Goal: Task Accomplishment & Management: Complete application form

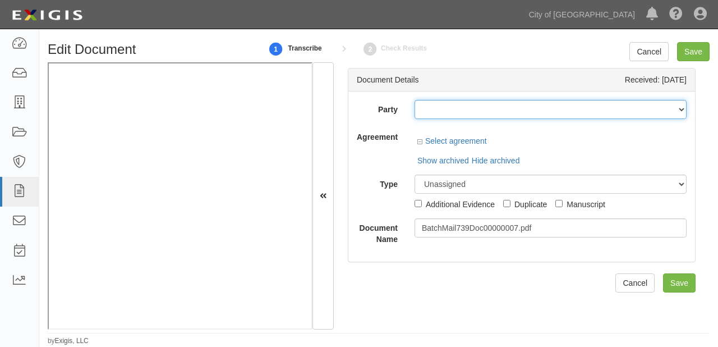
click at [419, 114] on select "16th & O Gateway (dba Ravel Rasmussen Properties) 17R Orchard Partners, LP (c/o…" at bounding box center [550, 109] width 272 height 19
click at [424, 113] on select "16th & O Gateway (dba Ravel Rasmussen Properties) 17R Orchard Partners, LP (c/o…" at bounding box center [550, 109] width 272 height 19
select select "30275"
click at [415, 109] on select "16th & O Gateway (dba Ravel Rasmussen Properties) 17R Orchard Partners, LP (c/o…" at bounding box center [550, 109] width 272 height 19
click at [571, 108] on select "16th & O Gateway (dba Ravel Rasmussen Properties) 17R Orchard Partners, LP (c/o…" at bounding box center [550, 109] width 272 height 19
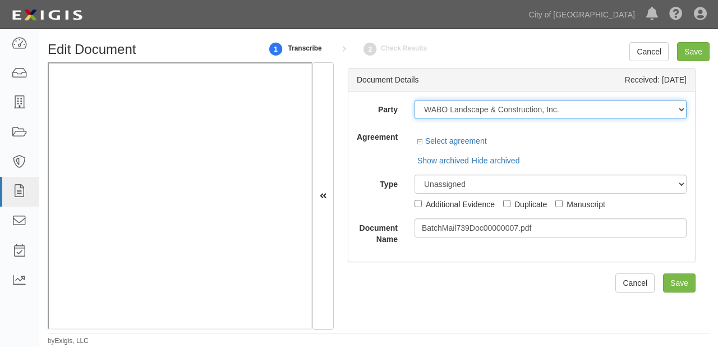
drag, startPoint x: 571, startPoint y: 108, endPoint x: 397, endPoint y: 126, distance: 175.3
click at [397, 126] on div "Party 16th & O Gateway (dba Ravel Rasmussen Properties) 17R Orchard Partners, L…" at bounding box center [522, 172] width 330 height 145
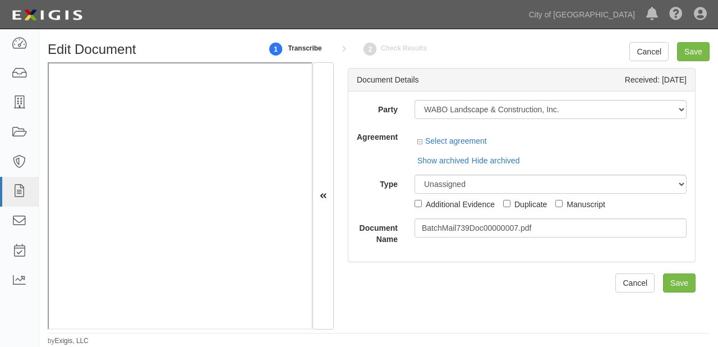
click at [411, 94] on div "Party 16th & O Gateway (dba Ravel Rasmussen Properties) 17R Orchard Partners, L…" at bounding box center [521, 176] width 347 height 170
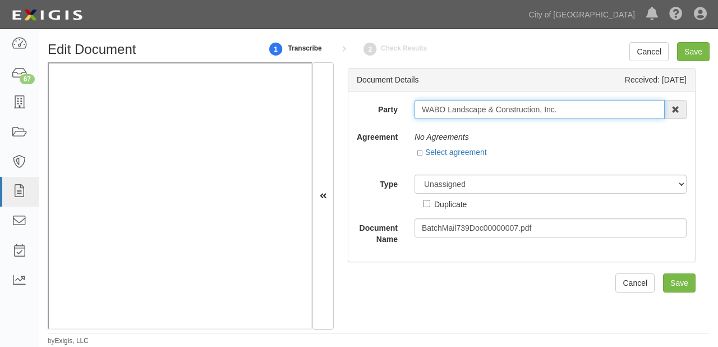
drag, startPoint x: 421, startPoint y: 111, endPoint x: 597, endPoint y: 114, distance: 175.6
click at [597, 114] on input "WABO Landscape & Construction, Inc." at bounding box center [539, 109] width 250 height 19
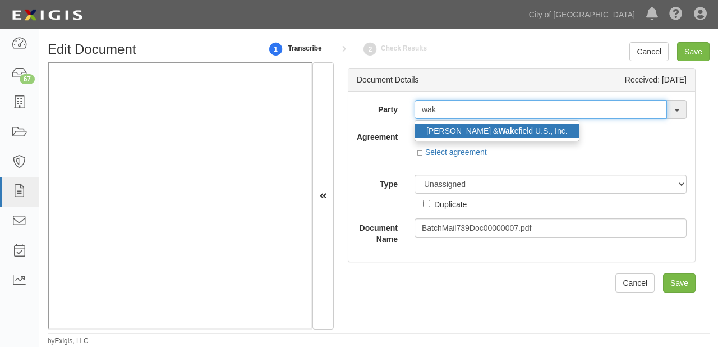
type input "wakh"
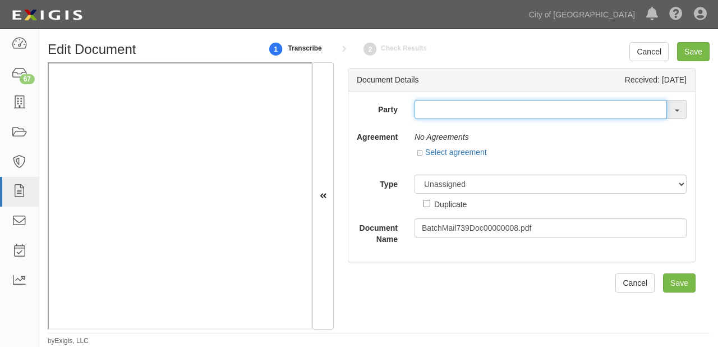
click at [450, 103] on input "text" at bounding box center [540, 109] width 252 height 19
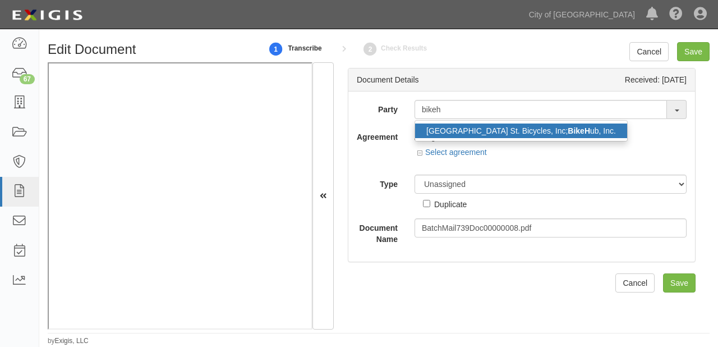
click at [458, 126] on link "Alameda Park St. Bicycles, Inc; BikeH ub, Inc." at bounding box center [521, 130] width 212 height 15
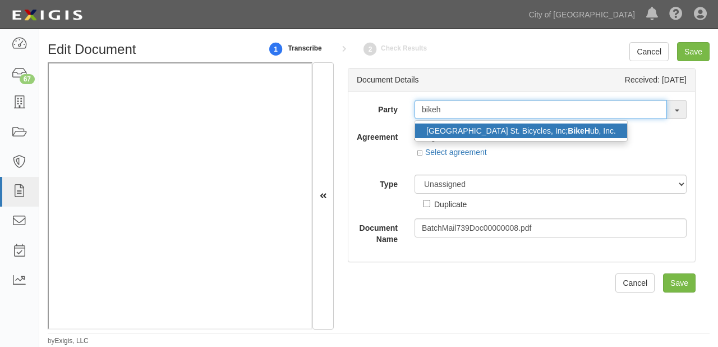
type input "Alameda Park St. Bicycles, Inc; BikeHub, Inc."
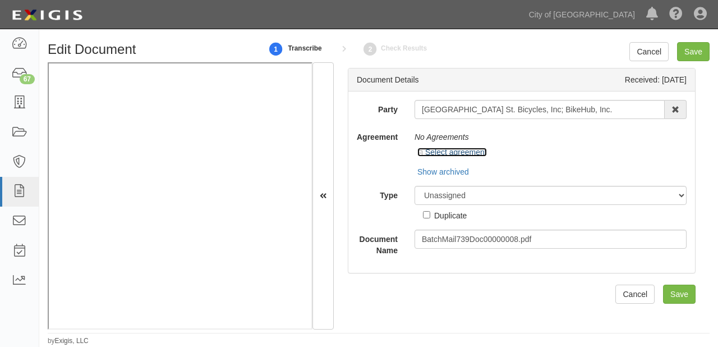
click at [469, 152] on link "Select agreement" at bounding box center [452, 151] width 70 height 9
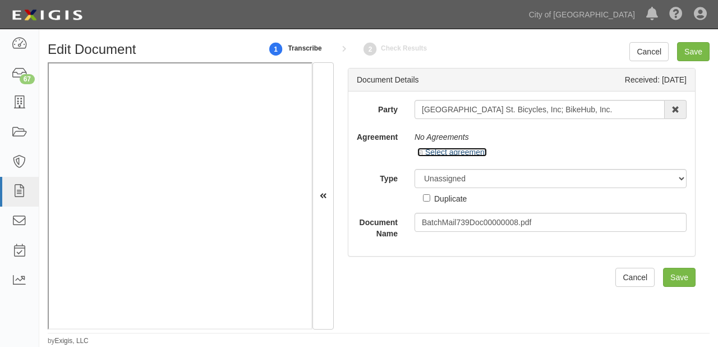
click at [469, 152] on link "Select agreement" at bounding box center [452, 151] width 70 height 9
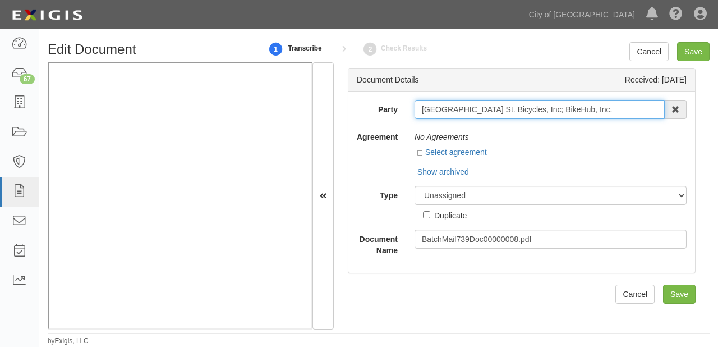
drag, startPoint x: 413, startPoint y: 110, endPoint x: 629, endPoint y: 103, distance: 216.6
click at [629, 103] on input "[GEOGRAPHIC_DATA] St. Bicycles, Inc; BikeHub, Inc." at bounding box center [539, 109] width 250 height 19
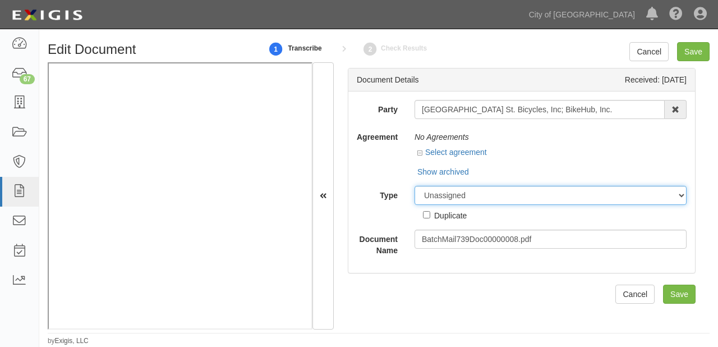
click at [460, 202] on select "Unassigned Binder Cancellation Notice Certificate Contract Endorsement Insuranc…" at bounding box center [550, 195] width 272 height 19
select select "OtherDetail"
click at [414, 186] on select "Unassigned Binder Cancellation Notice Certificate Contract Endorsement Insuranc…" at bounding box center [550, 195] width 272 height 19
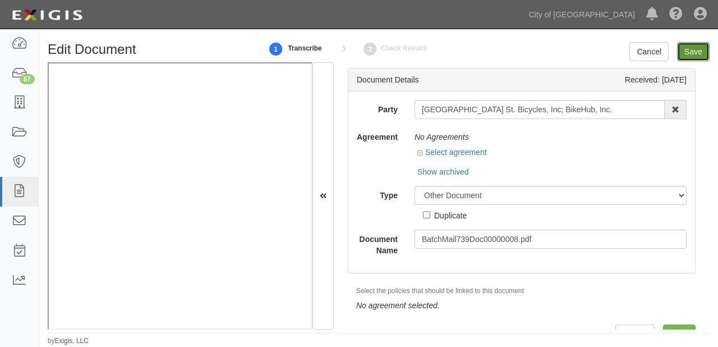
click at [689, 48] on input "Save" at bounding box center [693, 51] width 33 height 19
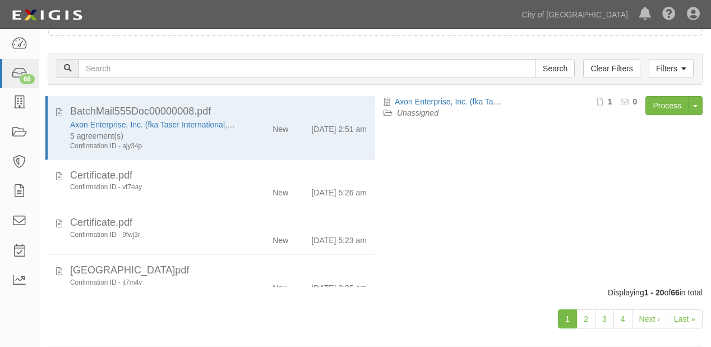
scroll to position [78, 0]
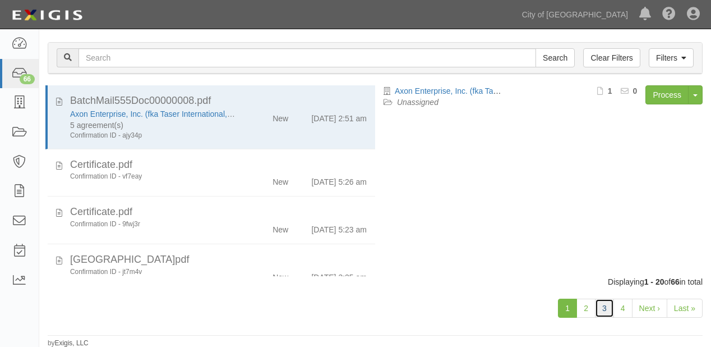
click at [602, 311] on link "3" at bounding box center [604, 307] width 19 height 19
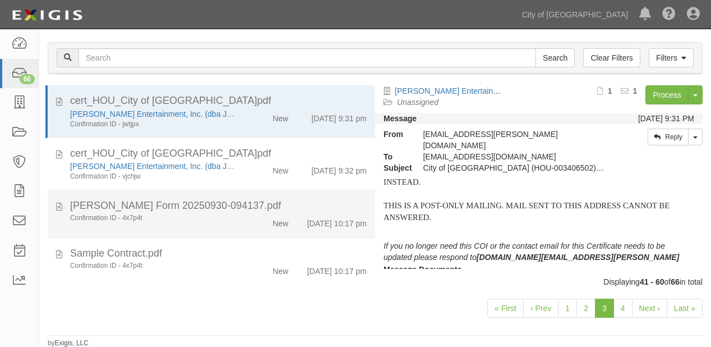
scroll to position [59, 0]
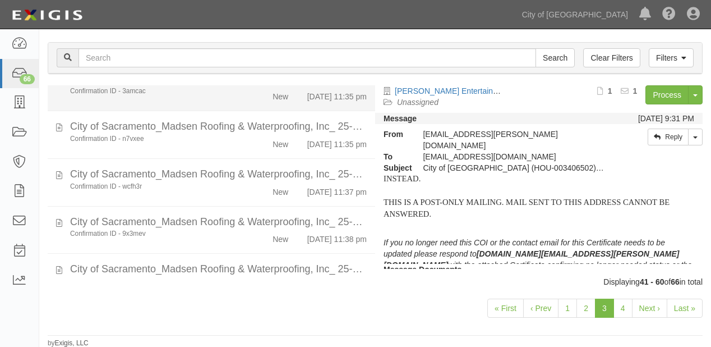
click at [204, 102] on div "Confirmation ID - 3amcac New 9/30/25 11:35 pm" at bounding box center [218, 94] width 313 height 16
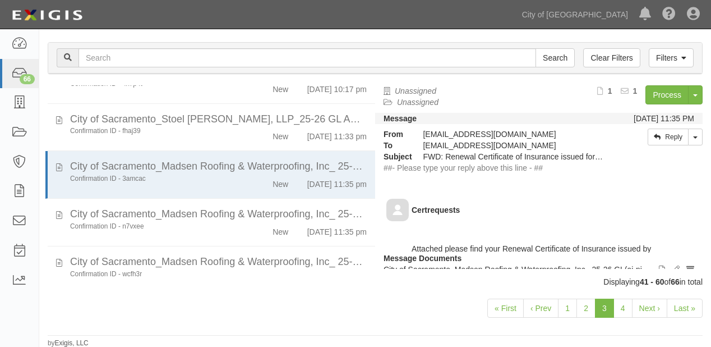
scroll to position [179, 0]
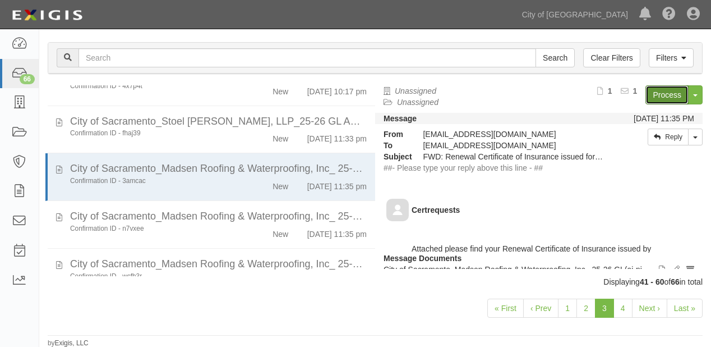
click at [653, 93] on link "Process" at bounding box center [666, 94] width 43 height 19
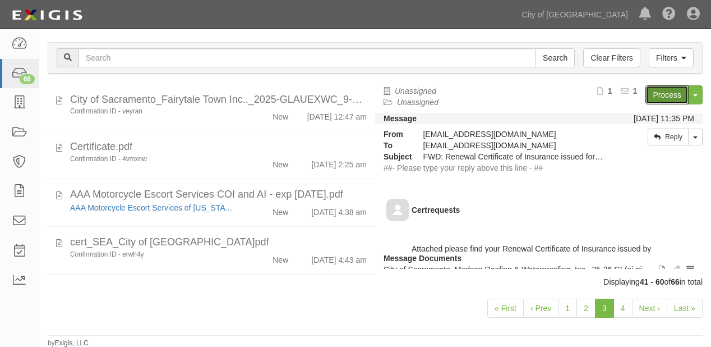
scroll to position [538, 0]
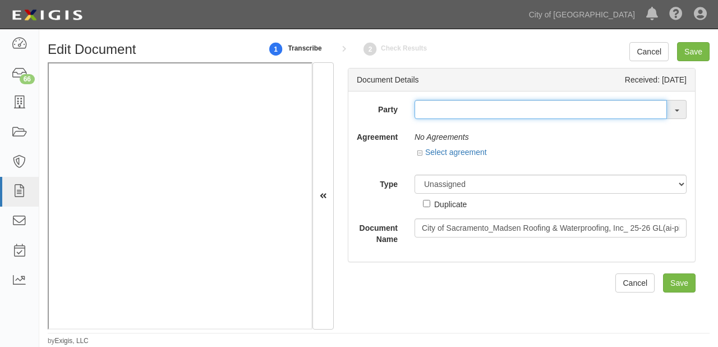
click at [436, 110] on input "text" at bounding box center [540, 109] width 252 height 19
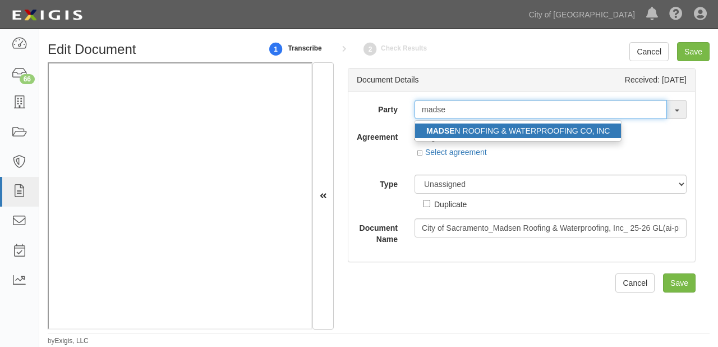
type input "madse"
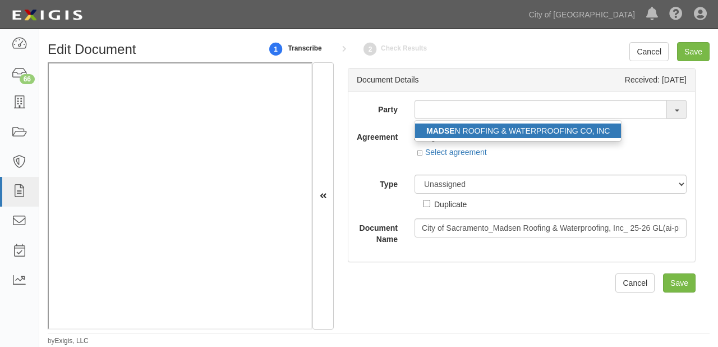
click at [440, 128] on strong "MADSE" at bounding box center [440, 130] width 29 height 9
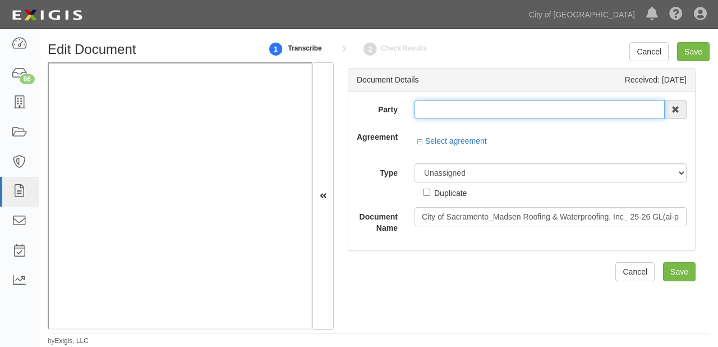
type input "[PERSON_NAME] ROOFING & WATERPROOFING CO, INC"
drag, startPoint x: 417, startPoint y: 113, endPoint x: 621, endPoint y: 118, distance: 204.2
click at [621, 118] on input "[PERSON_NAME] ROOFING & WATERPROOFING CO, INC" at bounding box center [539, 109] width 250 height 19
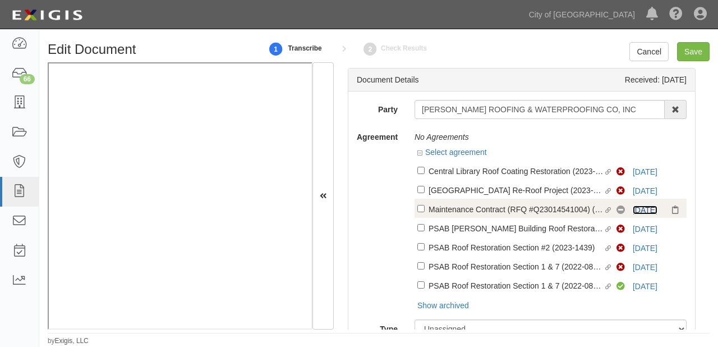
click at [633, 208] on link "[DATE]" at bounding box center [645, 209] width 25 height 9
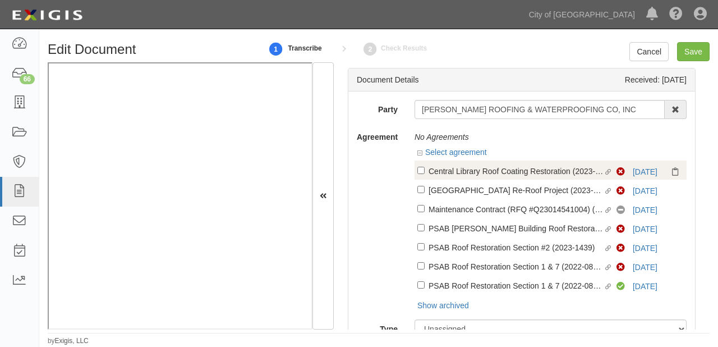
click at [451, 173] on div "Central Library Roof Coating Restoration (2023-1095)" at bounding box center [515, 170] width 175 height 12
click at [425, 173] on input "Linked agreement Central Library Roof Coating Restoration (2023-1095) Linked ag…" at bounding box center [420, 170] width 7 height 7
checkbox input "true"
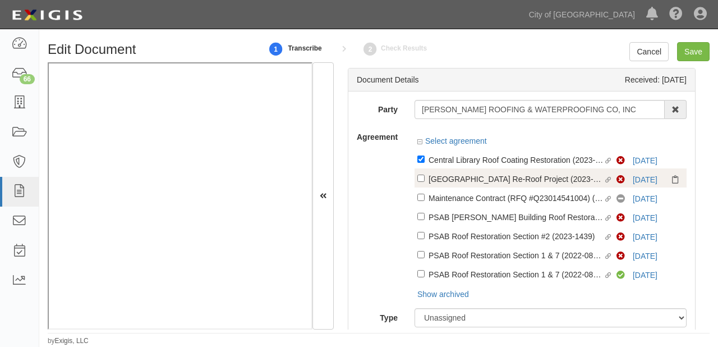
click at [446, 185] on label "Linked agreement Del Paso Heights Library Re-Roof Project (2023-1063) Linked ag…" at bounding box center [516, 179] width 199 height 15
click at [425, 182] on input "Linked agreement Del Paso Heights Library Re-Roof Project (2023-1063) Linked ag…" at bounding box center [420, 177] width 7 height 7
checkbox input "true"
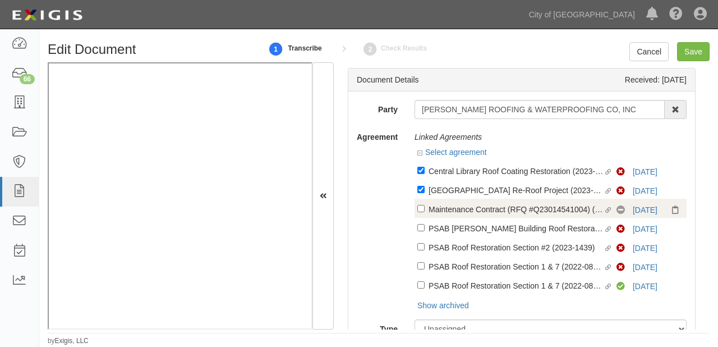
click at [443, 215] on div "Maintenance Contract (RFQ #Q23014541004) (PRC002723)" at bounding box center [515, 208] width 175 height 12
click at [425, 212] on input "Linked agreement Maintenance Contract (RFQ #Q23014541004) (PRC002723) Linked ag…" at bounding box center [420, 208] width 7 height 7
checkbox input "true"
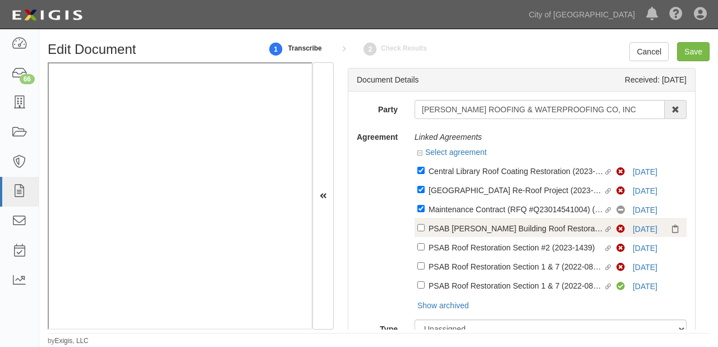
click at [440, 229] on div "PSAB [PERSON_NAME] Building Roof Restoration (2022-0767)" at bounding box center [515, 228] width 175 height 12
click at [425, 229] on input "Linked agreement PSAB Cole Building Roof Restoration (2022-0767) Linked agreeme…" at bounding box center [420, 227] width 7 height 7
checkbox input "true"
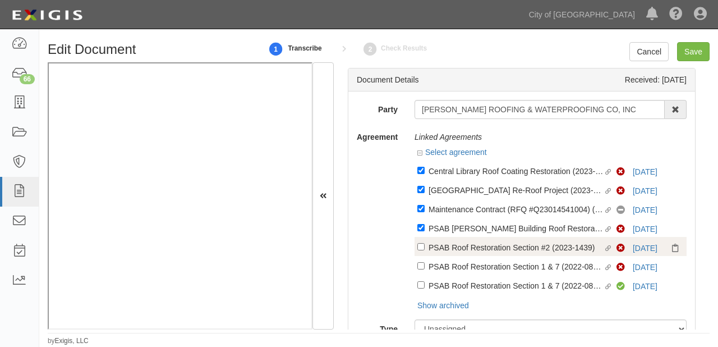
click at [437, 246] on div "PSAB Roof Restoration Section #2 (2023-1439)" at bounding box center [515, 247] width 175 height 12
click at [425, 246] on input "Linked agreement PSAB Roof Restoration Section #2 (2023-1439) Linked agreement" at bounding box center [420, 246] width 7 height 7
checkbox input "true"
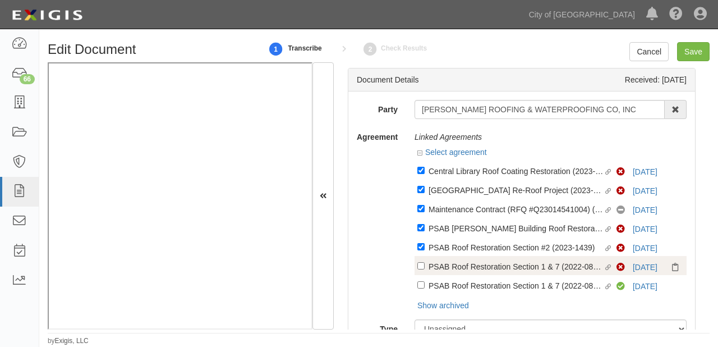
click at [436, 272] on div "PSAB Roof Restoration Section 1 & 7 (2022-0804)" at bounding box center [515, 266] width 175 height 12
click at [425, 269] on input "Linked agreement PSAB Roof Restoration Section 1 & 7 (2022-0804) Linked agreeme…" at bounding box center [420, 265] width 7 height 7
checkbox input "true"
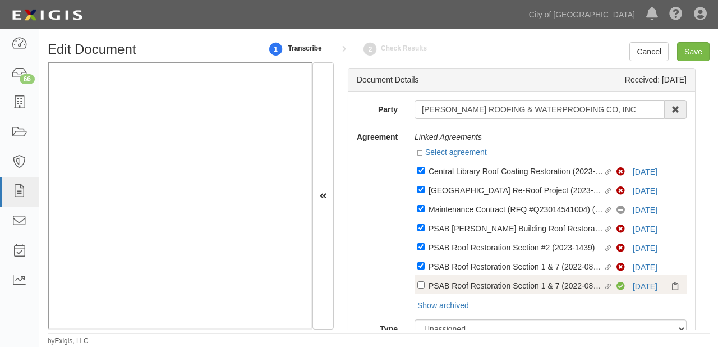
click at [433, 282] on div "PSAB Roof Restoration Section 1 & 7 (2022-0804)" at bounding box center [515, 285] width 175 height 12
click at [425, 282] on input "Linked agreement PSAB Roof Restoration Section 1 & 7 (2022-0804) Linked agreeme…" at bounding box center [420, 284] width 7 height 7
checkbox input "true"
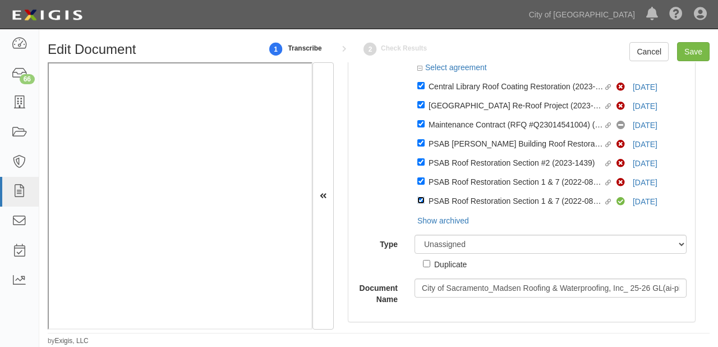
scroll to position [90, 0]
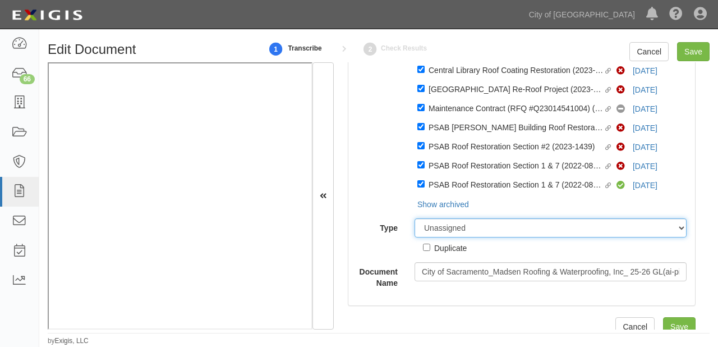
click at [433, 232] on select "Unassigned Binder Cancellation Notice Certificate Contract Endorsement Insuranc…" at bounding box center [550, 227] width 272 height 19
select select "CertificateDetail"
click at [414, 220] on select "Unassigned Binder Cancellation Notice Certificate Contract Endorsement Insuranc…" at bounding box center [550, 227] width 272 height 19
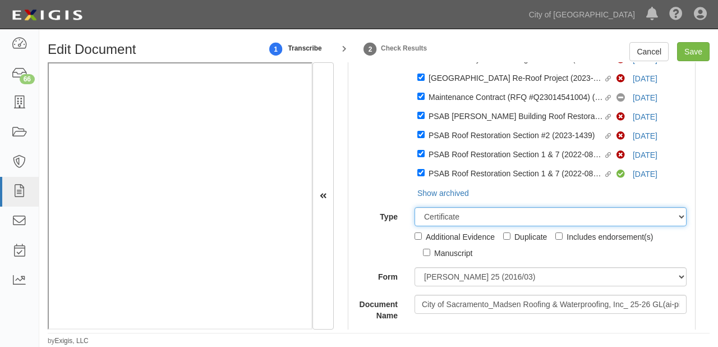
scroll to position [104, 0]
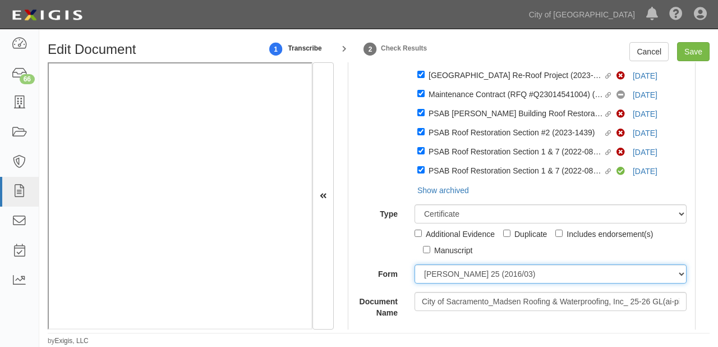
click at [431, 277] on select "ACORD 25 (2016/03) ACORD 101 ACORD 855 NY (2014/05) General" at bounding box center [550, 273] width 272 height 19
select select "GeneralFormDetail"
click at [414, 266] on select "ACORD 25 (2016/03) ACORD 101 ACORD 855 NY (2014/05) General" at bounding box center [550, 273] width 272 height 19
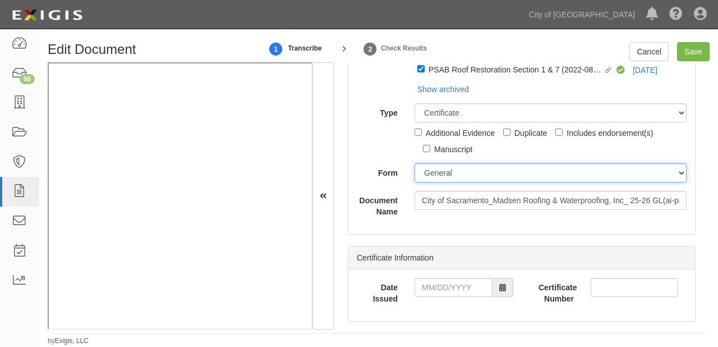
scroll to position [238, 0]
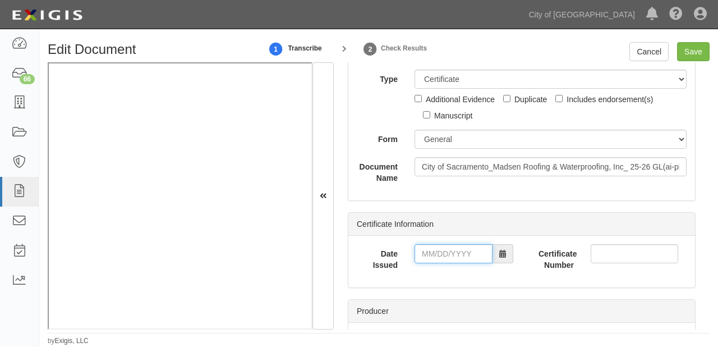
drag, startPoint x: 478, startPoint y: 257, endPoint x: 476, endPoint y: 246, distance: 11.6
click at [478, 257] on input "Date Issued" at bounding box center [453, 253] width 78 height 19
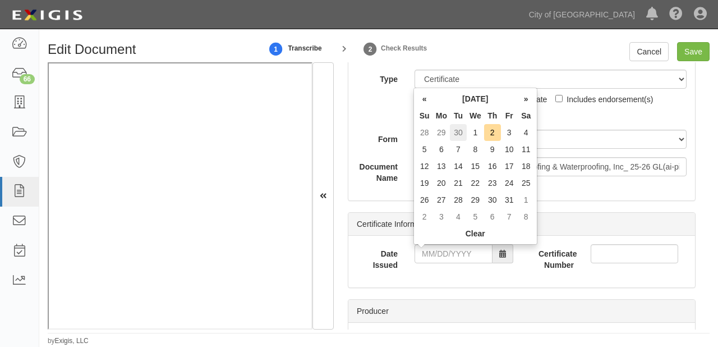
click at [458, 131] on td "30" at bounding box center [458, 132] width 17 height 17
type input "09/30/2025"
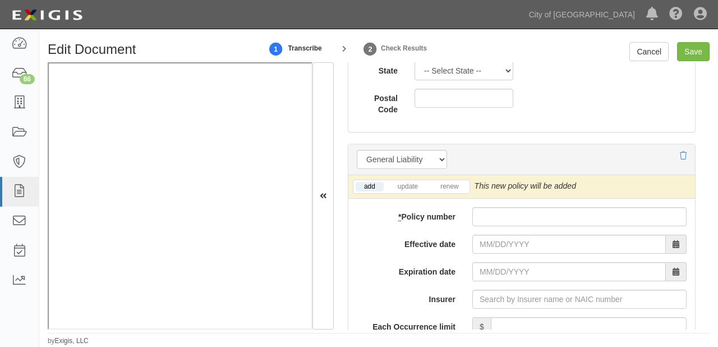
scroll to position [956, 0]
click at [514, 223] on input "* Policy number" at bounding box center [579, 215] width 214 height 19
paste input "6079137994"
type input "6079137994"
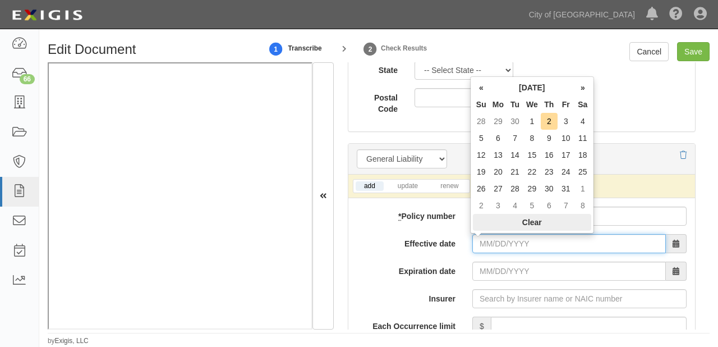
drag, startPoint x: 501, startPoint y: 238, endPoint x: 501, endPoint y: 222, distance: 15.7
click at [501, 238] on input "Effective date" at bounding box center [568, 243] width 193 height 19
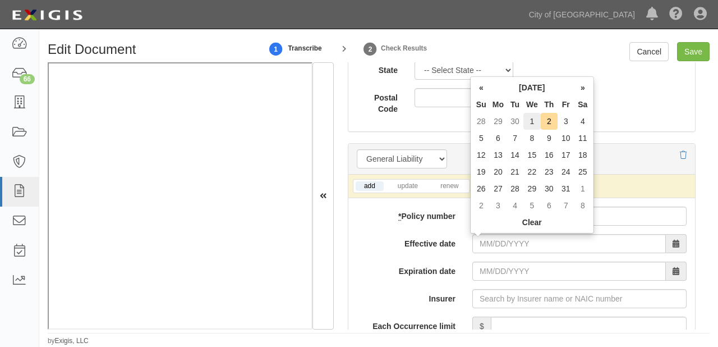
click at [537, 116] on td "1" at bounding box center [531, 121] width 17 height 17
type input "10/01/2025"
type input "10/01/2026"
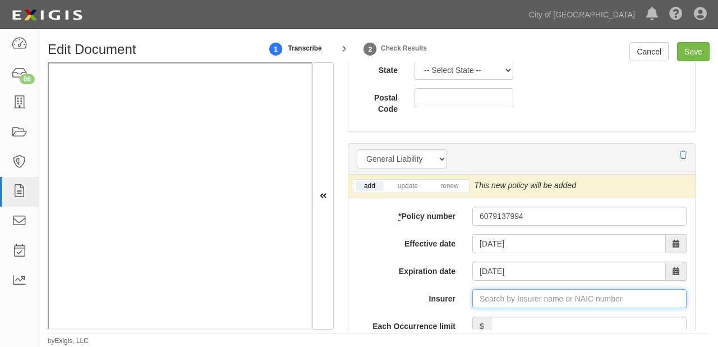
click at [517, 299] on input "Insurer" at bounding box center [579, 298] width 214 height 19
type input "21st Century Advantage Insurance Company (25232) NR Rating"
type input "2"
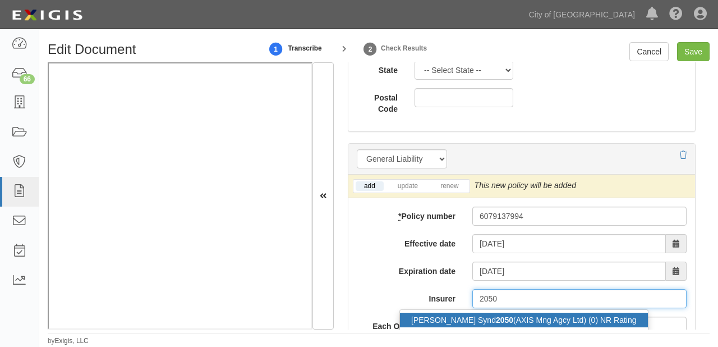
click at [518, 313] on div "Lloyd's Synd 2050 (AXIS Mng Agcy Ltd) (0) NR Rating" at bounding box center [524, 319] width 248 height 15
type input "Lloyd's Synd 2050 (AXIS Mng Agcy Ltd) (0) NR Rating"
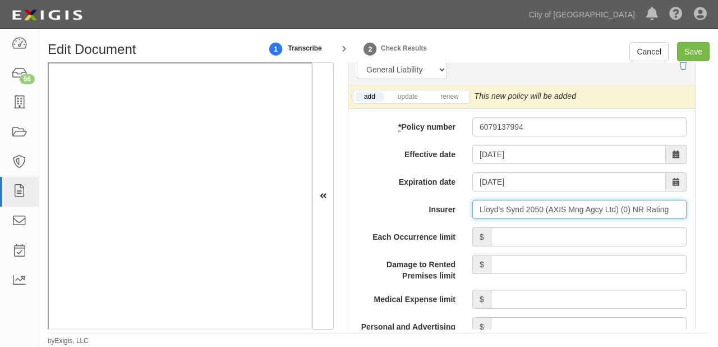
scroll to position [1046, 0]
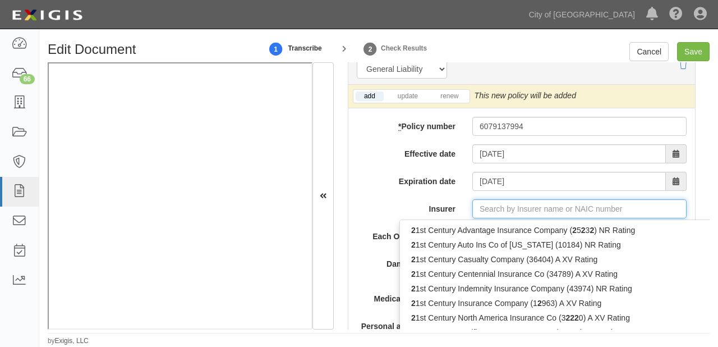
type input "21st Century Advantage Insurance Company (25232) NR Rating"
type input "2"
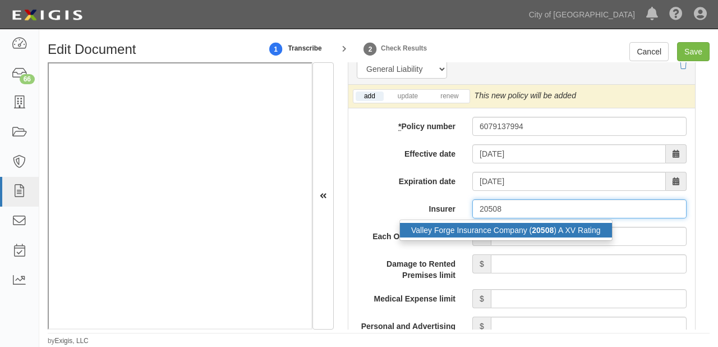
click at [550, 227] on strong "20508" at bounding box center [543, 229] width 22 height 9
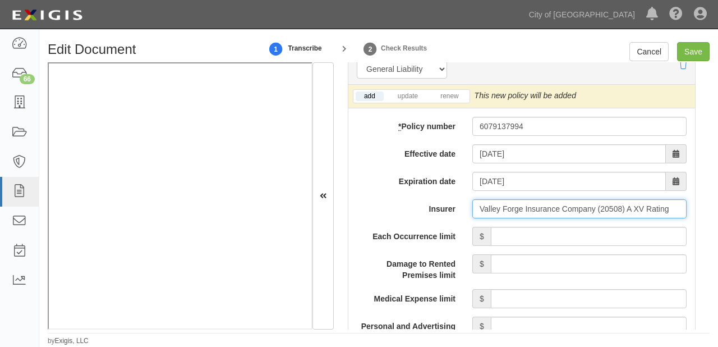
type input "Valley Forge Insurance Company (20508) A XV Rating"
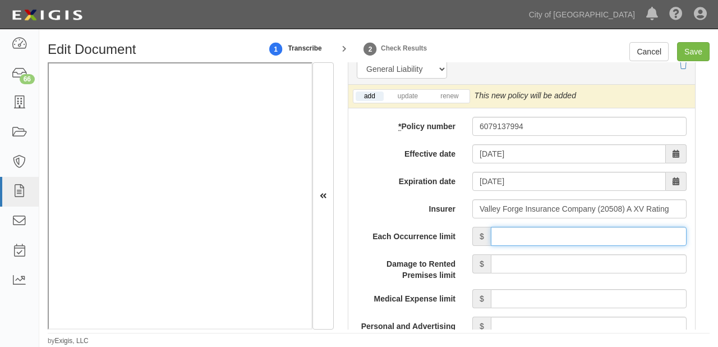
click at [548, 233] on input "Each Occurrence limit" at bounding box center [589, 236] width 196 height 19
type input "1,000,000"
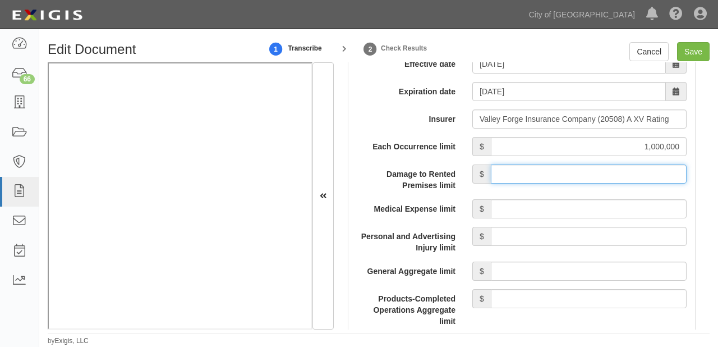
click at [582, 172] on input "Damage to Rented Premises limit" at bounding box center [589, 173] width 196 height 19
type input "100,000"
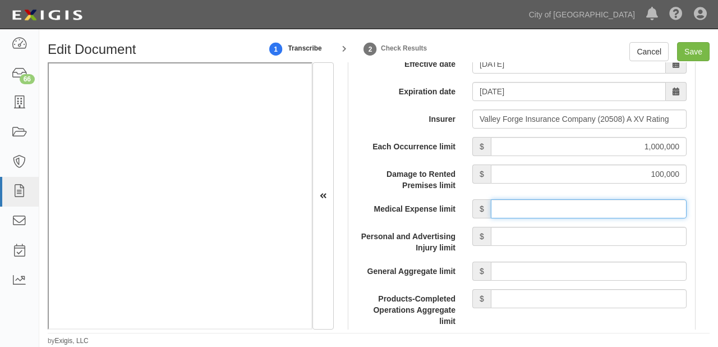
click at [581, 207] on input "Medical Expense limit" at bounding box center [589, 208] width 196 height 19
type input "15,000"
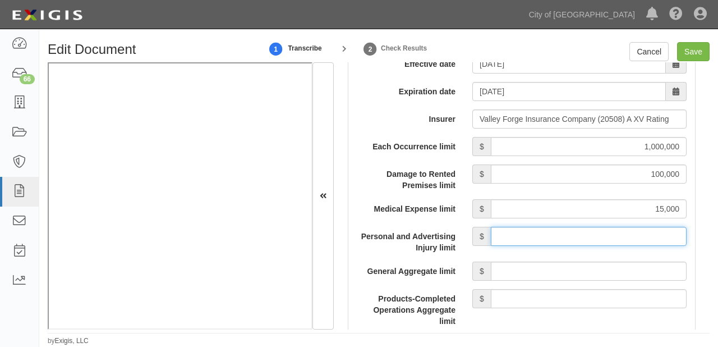
click at [588, 238] on input "Personal and Advertising Injury limit" at bounding box center [589, 236] width 196 height 19
type input "1,000,000"
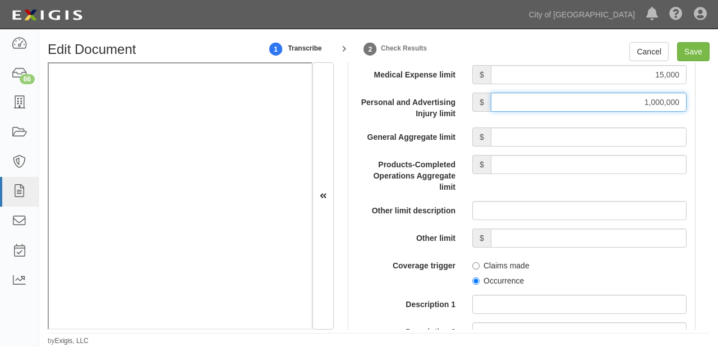
scroll to position [1270, 0]
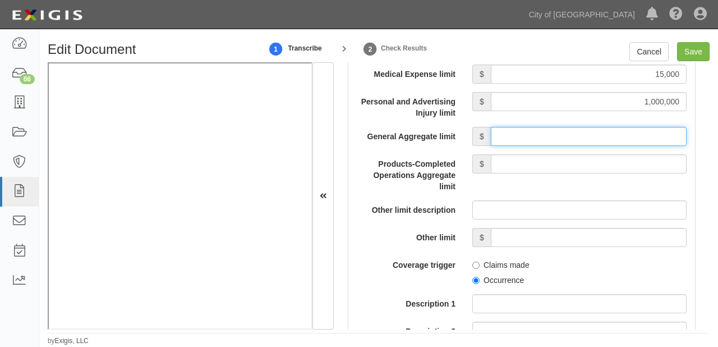
click at [568, 131] on input "General Aggregate limit" at bounding box center [589, 136] width 196 height 19
type input "2,000,000"
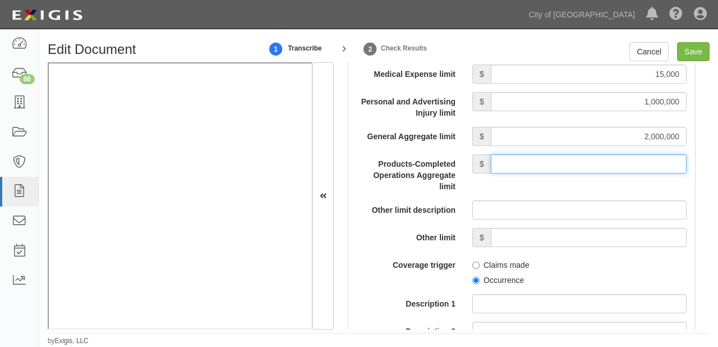
click at [583, 167] on input "Products-Completed Operations Aggregate limit" at bounding box center [589, 163] width 196 height 19
type input "2,000,000"
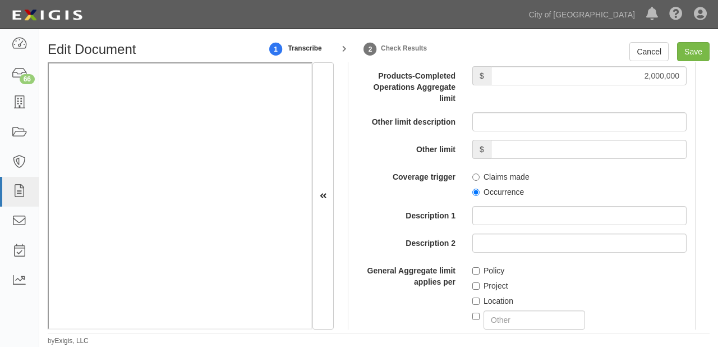
scroll to position [1360, 0]
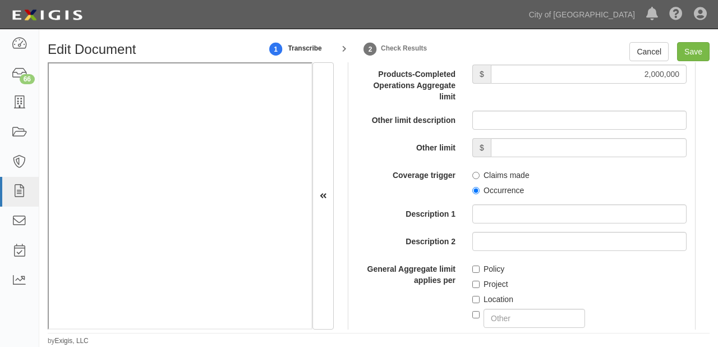
click at [486, 191] on label "Occurrence" at bounding box center [498, 190] width 52 height 11
click at [479, 191] on input "Occurrence" at bounding box center [475, 190] width 7 height 7
radio input "true"
click at [486, 282] on label "Project" at bounding box center [490, 283] width 36 height 11
click at [479, 282] on input "Project" at bounding box center [475, 283] width 7 height 7
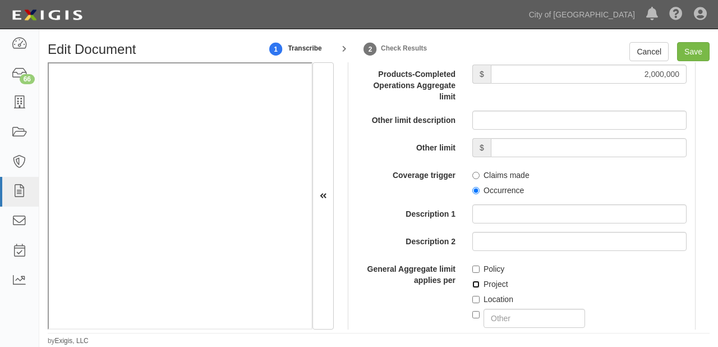
checkbox input "true"
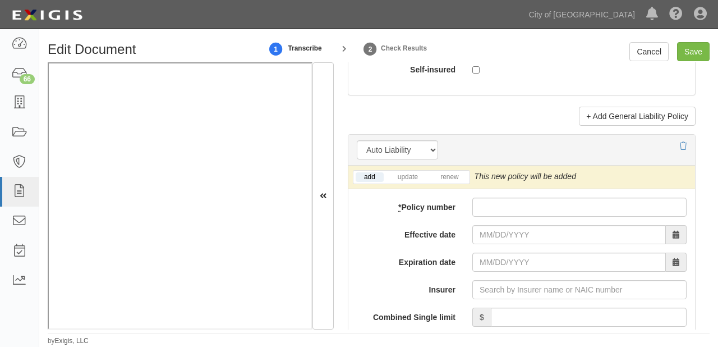
scroll to position [1764, 0]
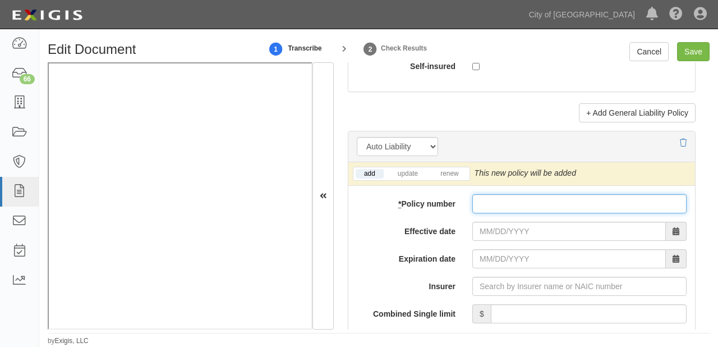
click at [502, 208] on input "* Policy number" at bounding box center [579, 203] width 214 height 19
paste input "6079236167"
type input "6079236167"
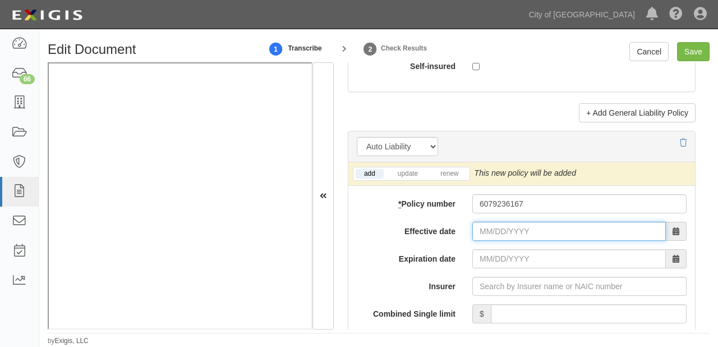
click at [492, 238] on input "Effective date" at bounding box center [568, 231] width 193 height 19
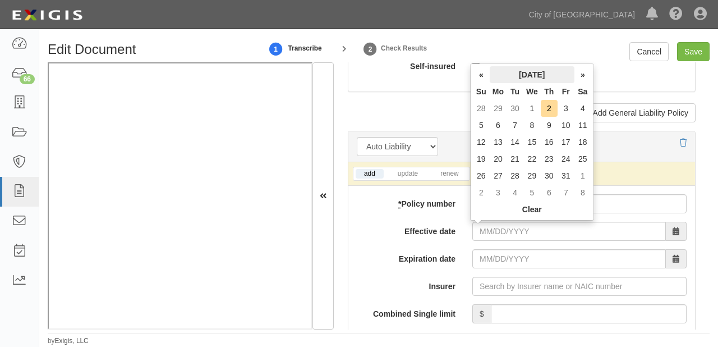
click at [531, 78] on th "October 2025" at bounding box center [532, 74] width 85 height 17
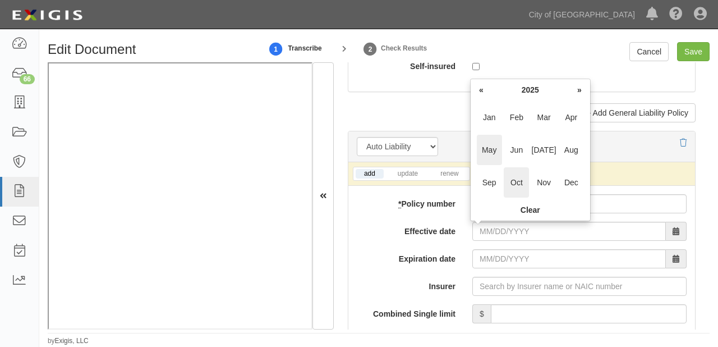
click at [480, 147] on span "May" at bounding box center [489, 150] width 25 height 30
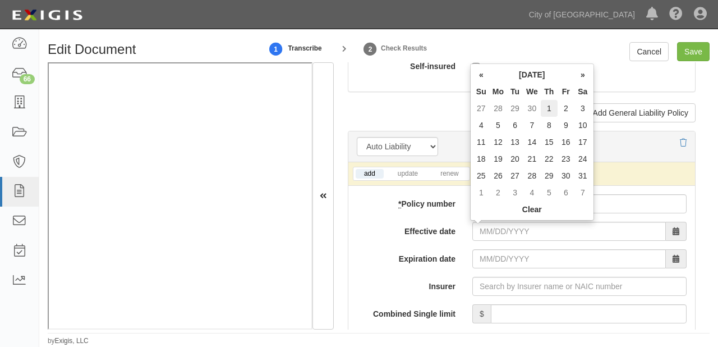
click at [552, 108] on td "1" at bounding box center [549, 108] width 17 height 17
type input "05/01/2025"
type input "05/01/2026"
click at [402, 236] on label "Effective date" at bounding box center [406, 229] width 116 height 15
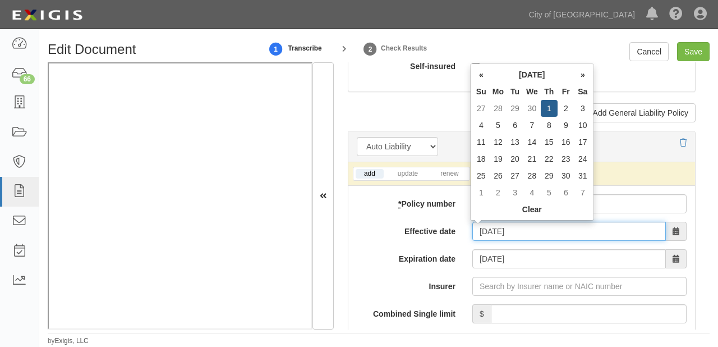
click at [472, 236] on input "05/01/2025" at bounding box center [568, 231] width 193 height 19
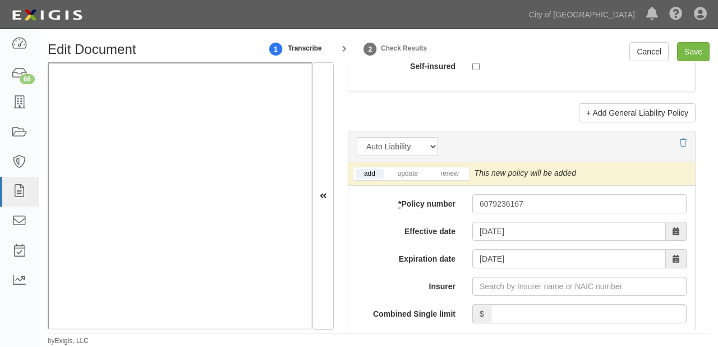
click at [399, 236] on label "Effective date" at bounding box center [406, 229] width 116 height 15
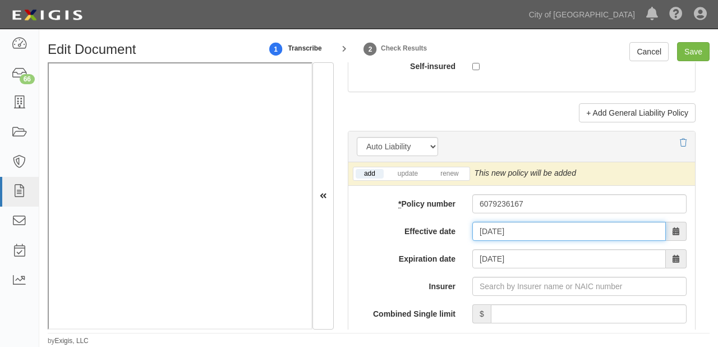
click at [472, 236] on input "05/01/2025" at bounding box center [568, 231] width 193 height 19
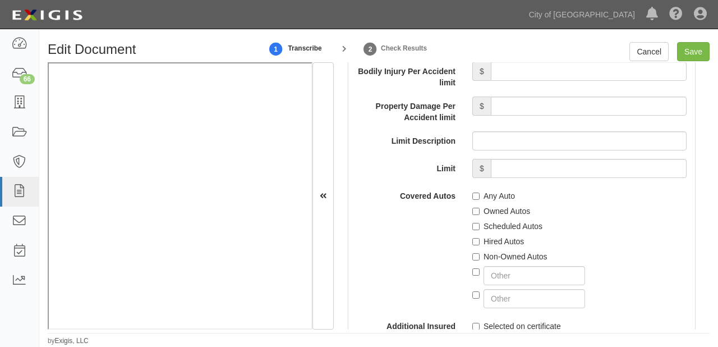
scroll to position [2078, 0]
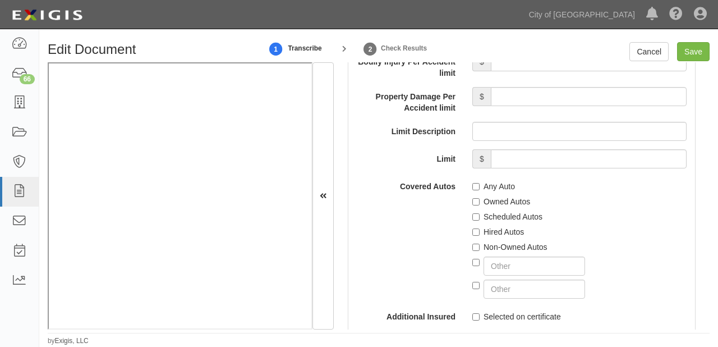
click at [490, 185] on label "Any Auto" at bounding box center [493, 186] width 43 height 11
click at [479, 185] on input "Any Auto" at bounding box center [475, 186] width 7 height 7
checkbox input "true"
click at [491, 228] on label "Hired Autos" at bounding box center [498, 231] width 52 height 11
click at [479, 228] on input "Hired Autos" at bounding box center [475, 231] width 7 height 7
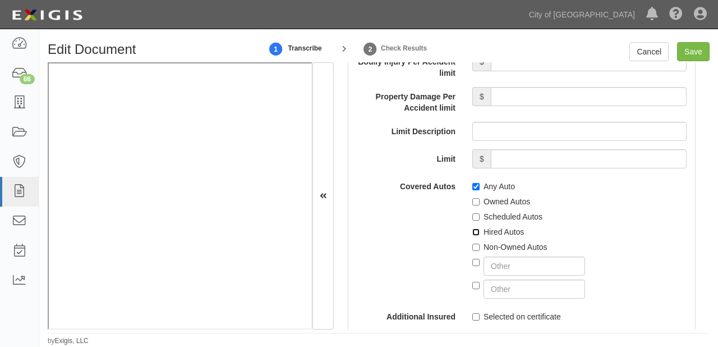
checkbox input "true"
click at [481, 251] on label "Non-Owned Autos" at bounding box center [509, 246] width 75 height 11
click at [479, 251] on input "Non-Owned Autos" at bounding box center [475, 246] width 7 height 7
checkbox input "true"
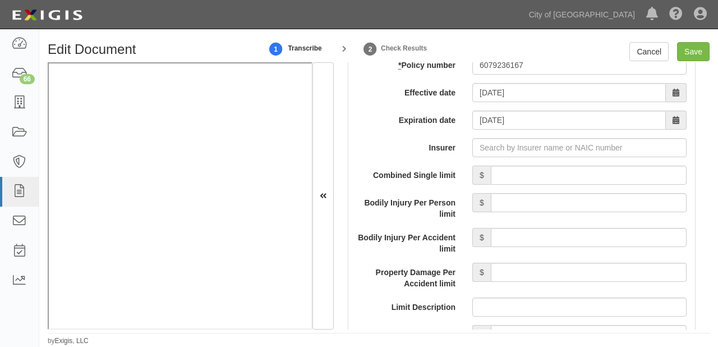
scroll to position [1898, 0]
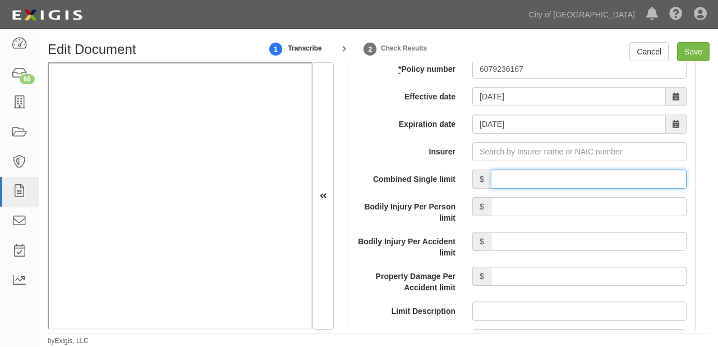
click at [559, 169] on input "Combined Single limit" at bounding box center [589, 178] width 196 height 19
type input "1,000,000"
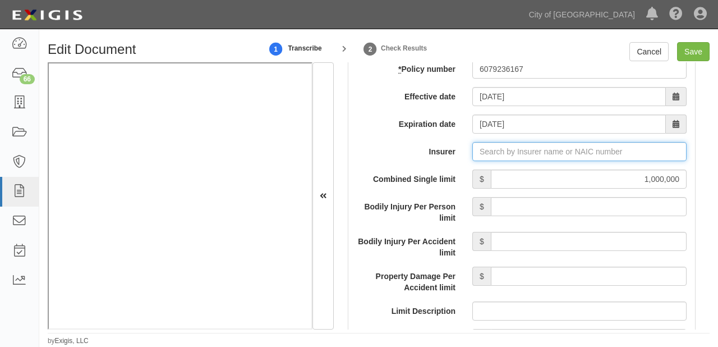
click at [523, 149] on input "Insurer" at bounding box center [579, 151] width 214 height 19
type input "21st Century Advantage Insurance Company (25232) NR Rating"
type input "2"
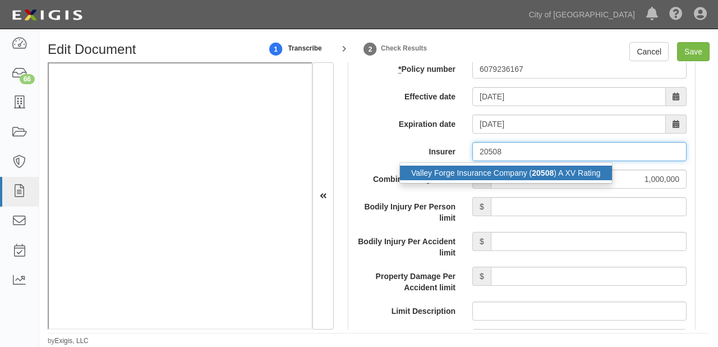
click at [519, 168] on div "Valley Forge Insurance Company ( 20508 ) A XV Rating" at bounding box center [506, 172] width 212 height 15
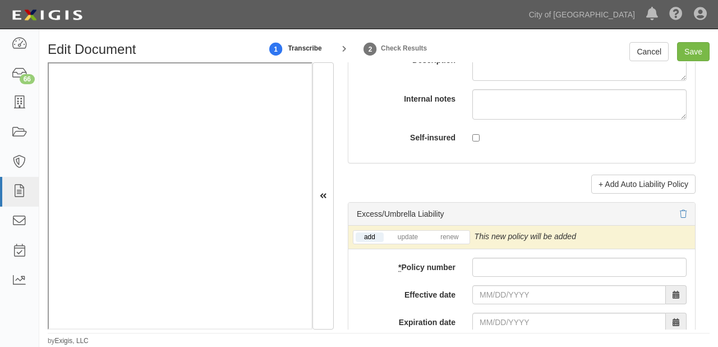
scroll to position [2482, 0]
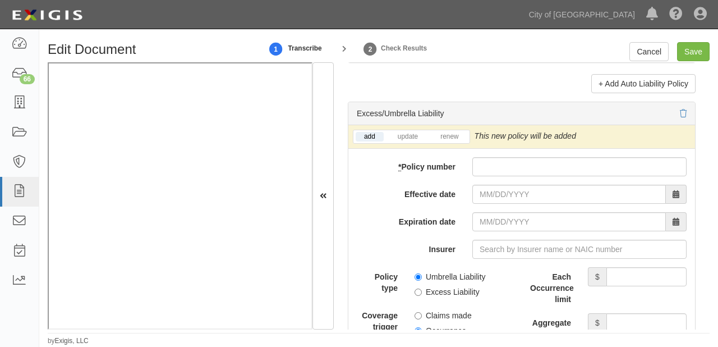
type input "Valley Forge Insurance Company (20508) A XV Rating"
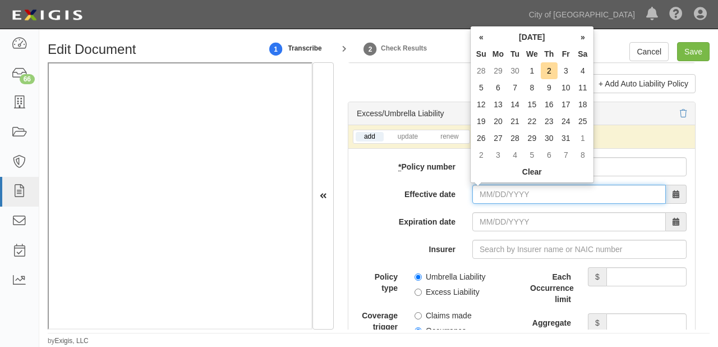
click at [495, 185] on input "Effective date" at bounding box center [568, 194] width 193 height 19
click at [533, 71] on td "1" at bounding box center [531, 70] width 17 height 17
type input "10/01/2025"
type input "10/01/2026"
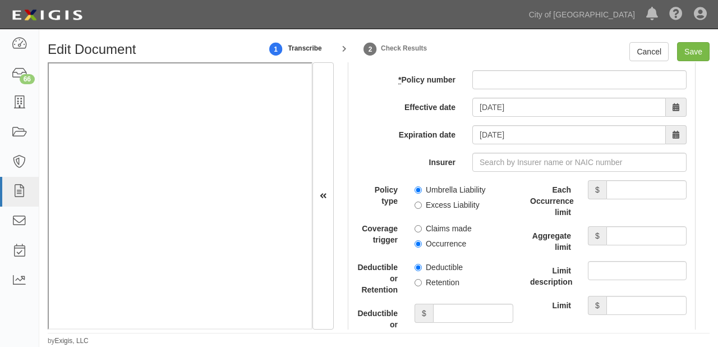
scroll to position [2571, 0]
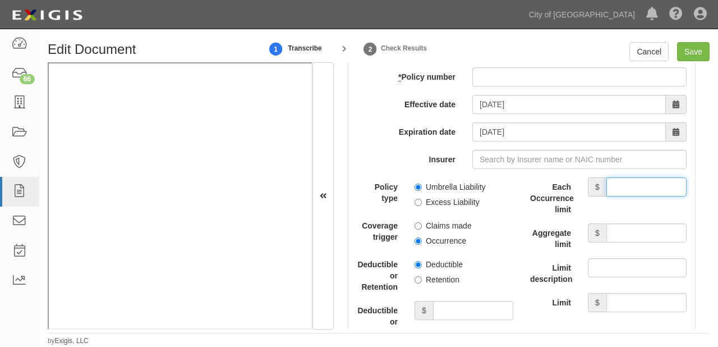
click at [627, 178] on input "Each Occurrence limit" at bounding box center [646, 186] width 80 height 19
type input "10,000,000"
click at [615, 227] on input "Aggregate limit" at bounding box center [646, 232] width 80 height 19
type input "10,000,000"
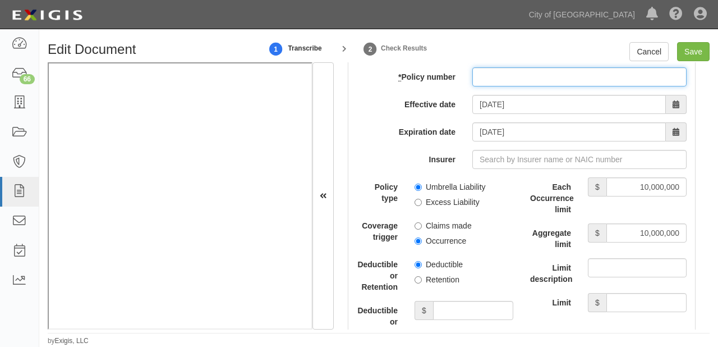
paste input "6079138000"
click at [480, 76] on input "6079138000" at bounding box center [579, 76] width 214 height 19
type input "6079138000"
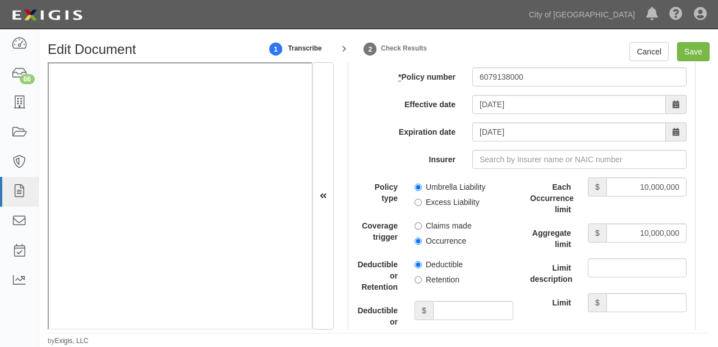
click at [451, 179] on span "Umbrella Liability" at bounding box center [463, 184] width 99 height 15
click at [451, 182] on label "Umbrella Liability" at bounding box center [449, 186] width 71 height 11
click at [422, 183] on input "Umbrella Liability" at bounding box center [417, 186] width 7 height 7
radio input "true"
click at [435, 233] on span "Occurrence" at bounding box center [463, 238] width 99 height 15
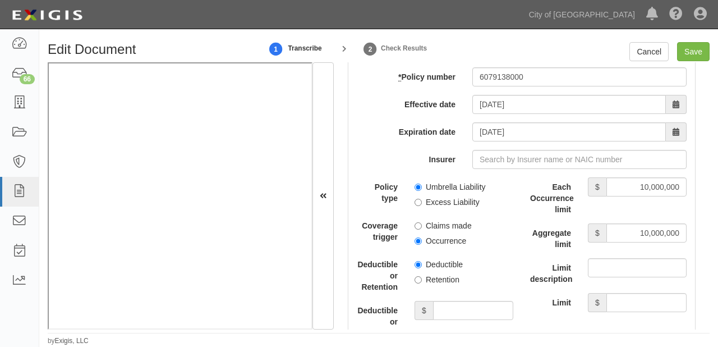
click at [422, 276] on label "Retention" at bounding box center [436, 279] width 45 height 11
click at [422, 276] on input "Retention" at bounding box center [417, 279] width 7 height 7
radio input "true"
click at [446, 316] on input "Deductible or Retention amount" at bounding box center [473, 310] width 80 height 19
type input "10,000"
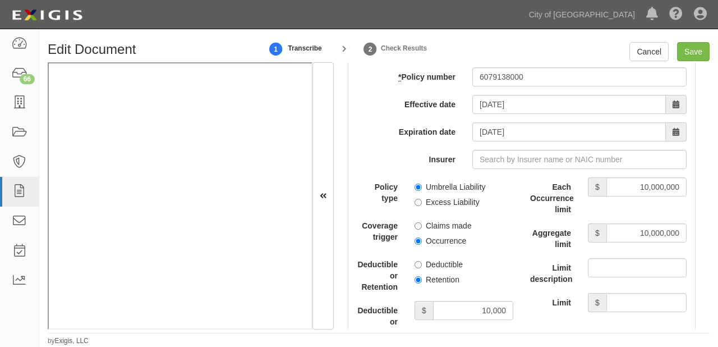
click at [446, 241] on label "Occurrence" at bounding box center [440, 240] width 52 height 11
click at [422, 241] on input "Occurrence" at bounding box center [417, 240] width 7 height 7
radio input "true"
click at [580, 158] on input "Insurer" at bounding box center [579, 159] width 214 height 19
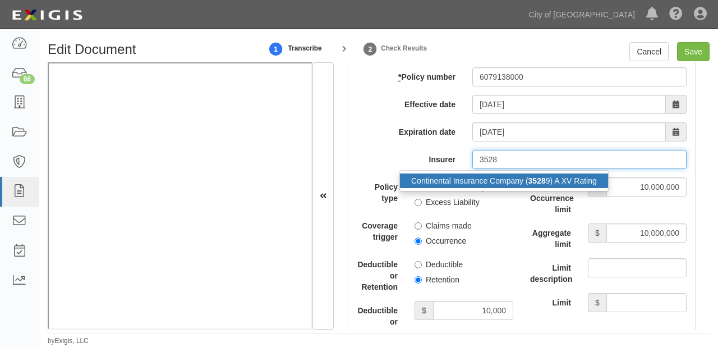
click at [570, 177] on div "Continental Insurance Company ( 3528 9) A XV Rating" at bounding box center [504, 180] width 208 height 15
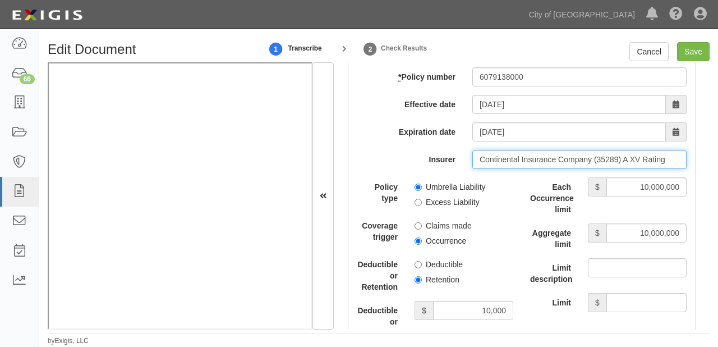
type input "Continental Insurance Company (35289) A XV Rating"
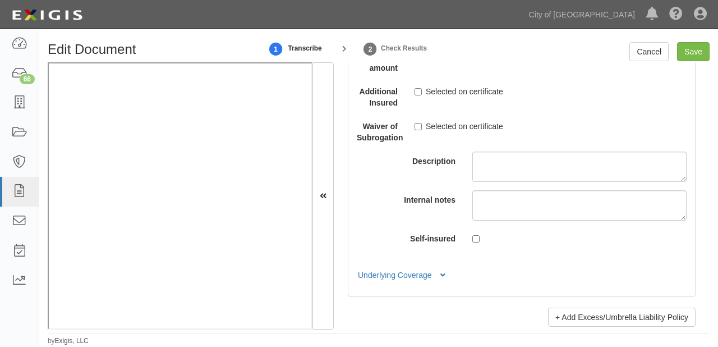
scroll to position [2975, 0]
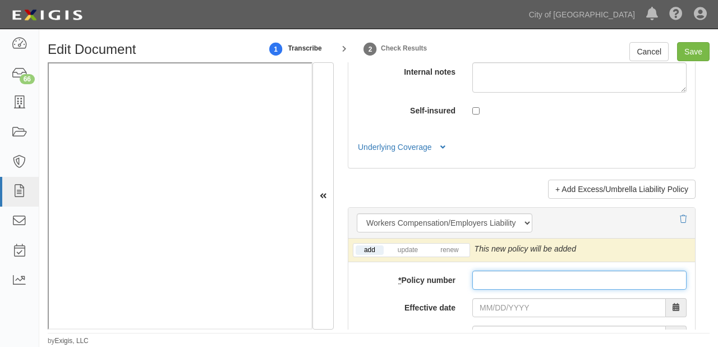
click at [488, 275] on input "* Policy number" at bounding box center [579, 279] width 214 height 19
paste input "679236170"
type input "679236170"
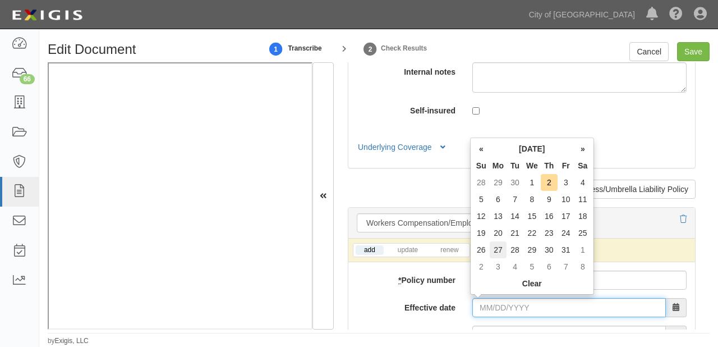
drag, startPoint x: 491, startPoint y: 305, endPoint x: 500, endPoint y: 251, distance: 54.6
click at [491, 305] on input "Effective date" at bounding box center [568, 307] width 193 height 19
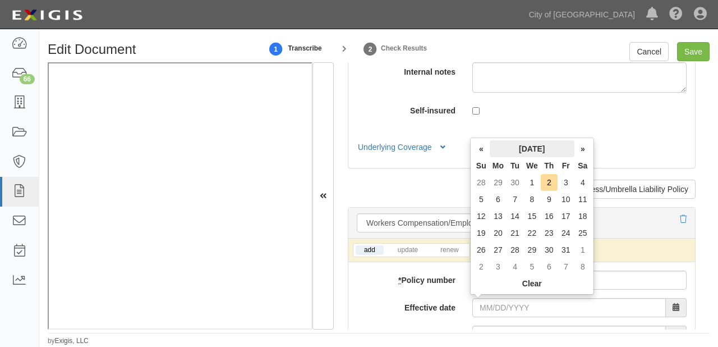
click at [515, 155] on th "October 2025" at bounding box center [532, 148] width 85 height 17
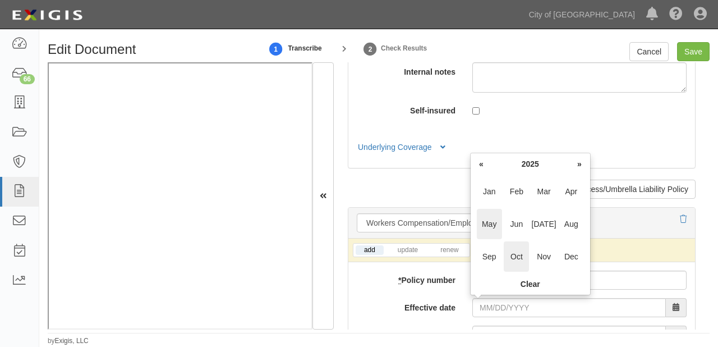
click at [491, 219] on span "May" at bounding box center [489, 224] width 25 height 30
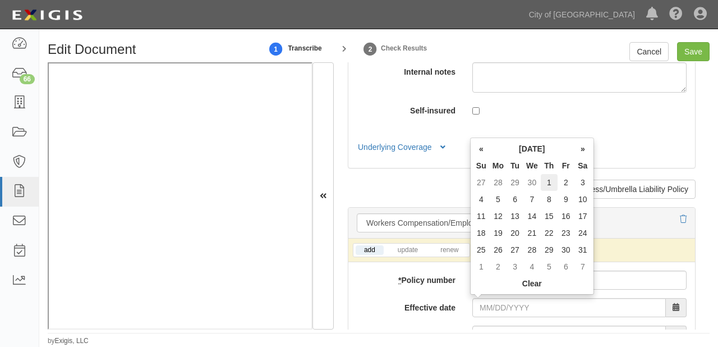
click at [551, 181] on td "1" at bounding box center [549, 182] width 17 height 17
type input "05/01/2025"
type input "05/01/2026"
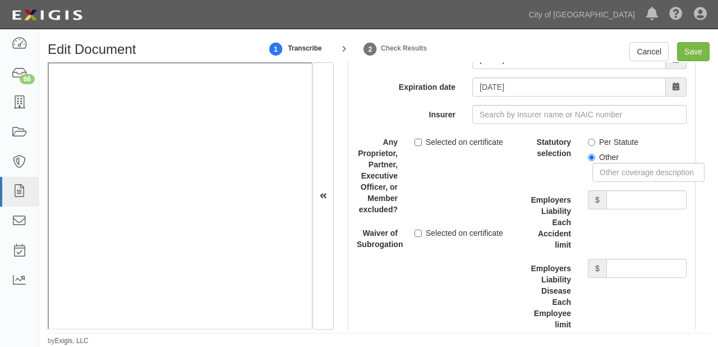
scroll to position [3244, 0]
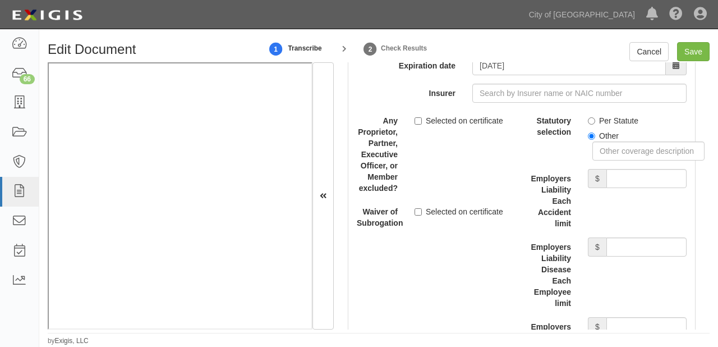
click at [616, 115] on label "Per Statute" at bounding box center [613, 120] width 50 height 11
click at [595, 117] on input "Per Statute" at bounding box center [591, 120] width 7 height 7
radio input "true"
click at [617, 171] on input "Employers Liability Each Accident limit" at bounding box center [646, 178] width 80 height 19
type input "1,000,000"
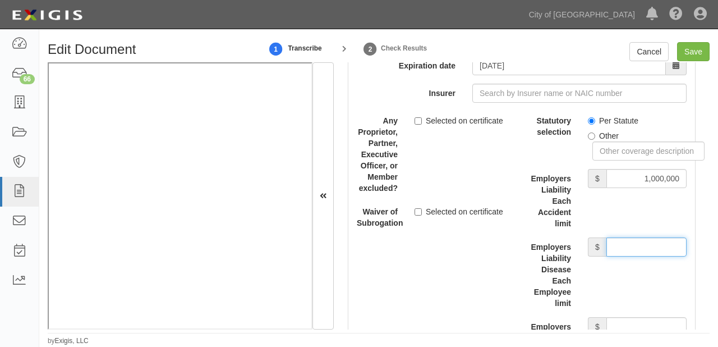
click at [615, 247] on input "Employers Liability Disease Each Employee limit" at bounding box center [646, 246] width 80 height 19
type input "1,000,000"
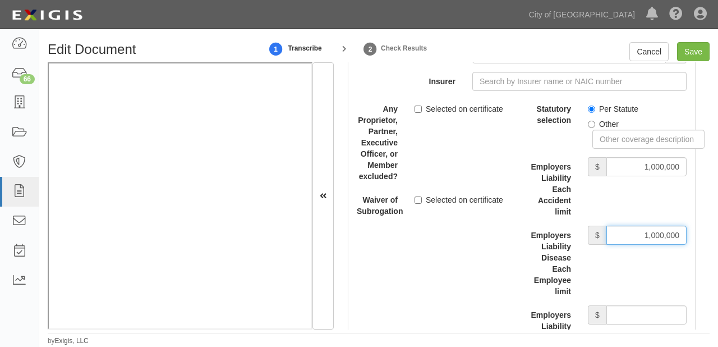
scroll to position [3289, 0]
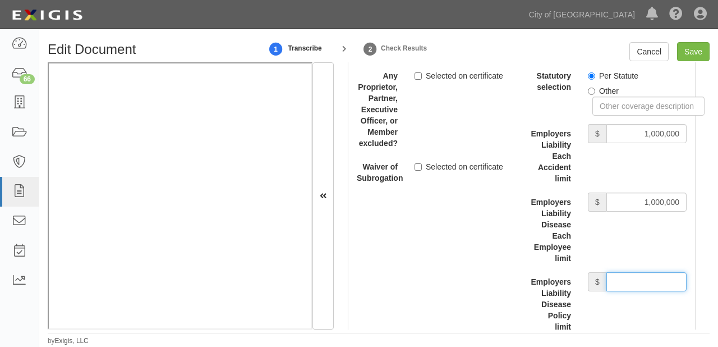
click at [626, 287] on input "Employers Liability Disease Policy limit" at bounding box center [646, 281] width 80 height 19
type input "1,000,000"
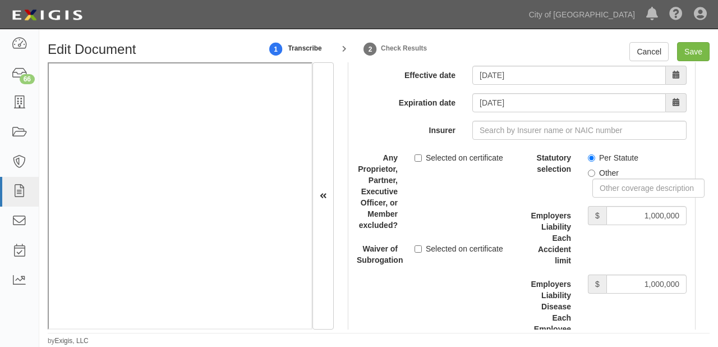
scroll to position [3199, 0]
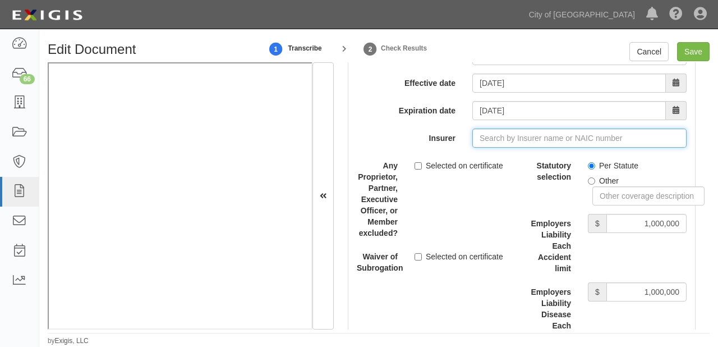
click at [525, 140] on input "Insurer" at bounding box center [579, 137] width 214 height 19
type input "21st Century Advantage Insurance Company (25232) NR Rating"
type input "2"
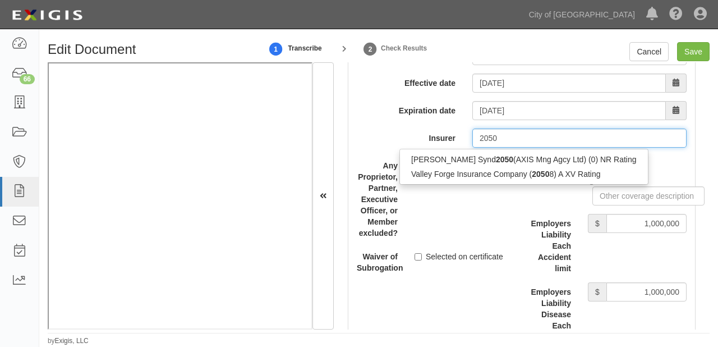
click at [531, 159] on div "Lloyd's Synd 2050 (AXIS Mng Agcy Ltd) (0) NR Rating" at bounding box center [524, 159] width 248 height 15
type input "Lloyd's Synd 2050 (AXIS Mng Agcy Ltd) (0) NR Rating"
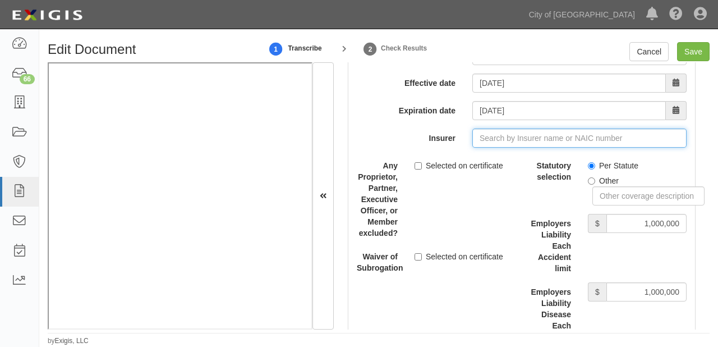
type input "21st Century Advantage Insurance Company (25232) NR Rating"
type input "2"
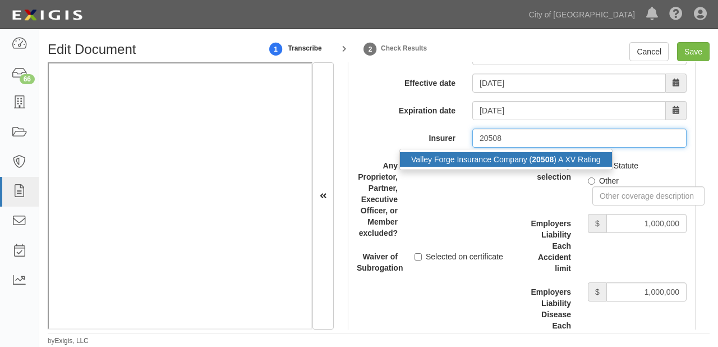
click at [500, 158] on div "Valley Forge Insurance Company ( 20508 ) A XV Rating" at bounding box center [506, 159] width 212 height 15
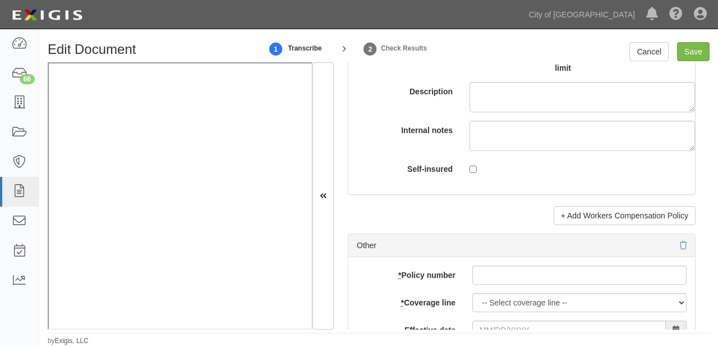
scroll to position [3558, 0]
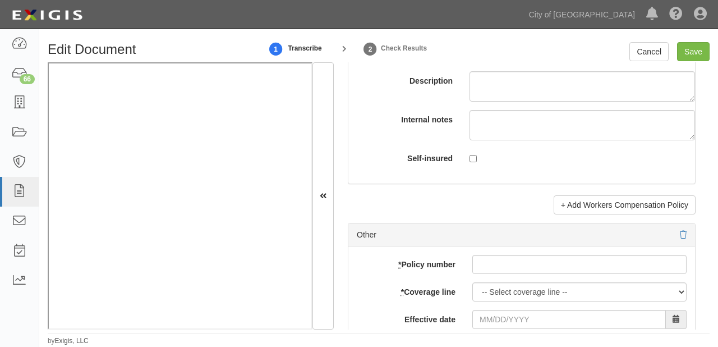
type input "Valley Forge Insurance Company (20508) A XV Rating"
drag, startPoint x: 531, startPoint y: 261, endPoint x: 526, endPoint y: 269, distance: 9.0
click at [531, 261] on input "* Policy number" at bounding box center [579, 264] width 214 height 19
paste input "PPK2606706002"
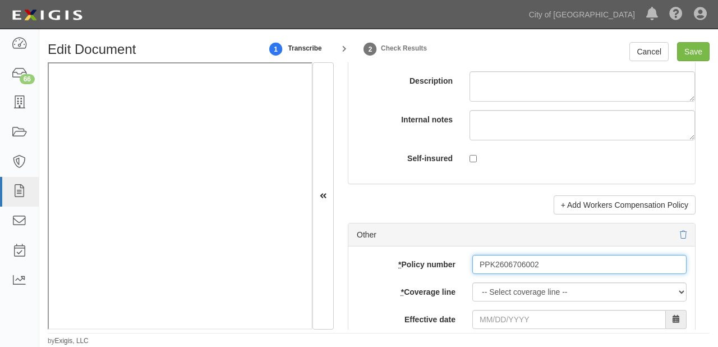
type input "PPK2606706002"
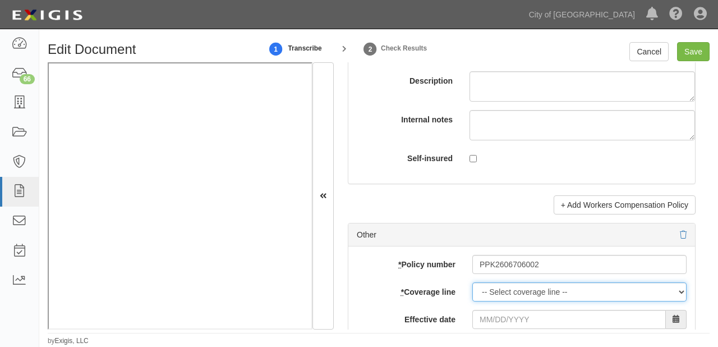
click at [513, 284] on select "-- Select coverage line -- Asbestos Abatement Auto Physical Damage Boiler & Mac…" at bounding box center [579, 291] width 214 height 19
select select "41"
click at [472, 301] on select "-- Select coverage line -- Asbestos Abatement Auto Physical Damage Boiler & Mac…" at bounding box center [579, 291] width 214 height 19
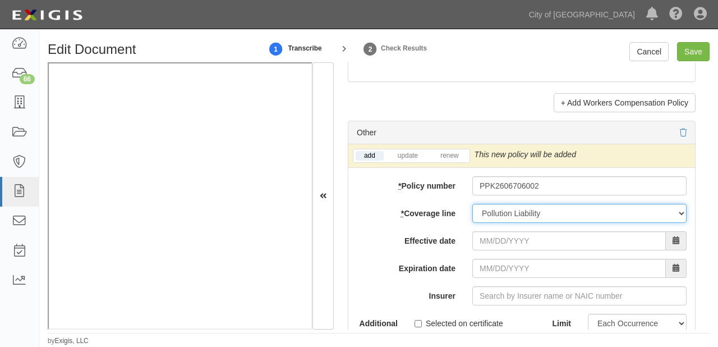
scroll to position [3693, 0]
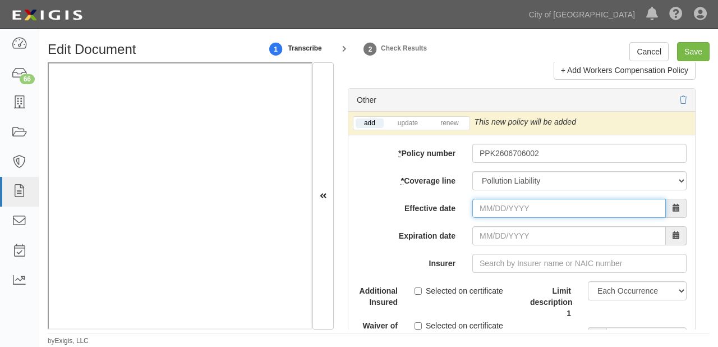
click at [501, 199] on input "Effective date" at bounding box center [568, 208] width 193 height 19
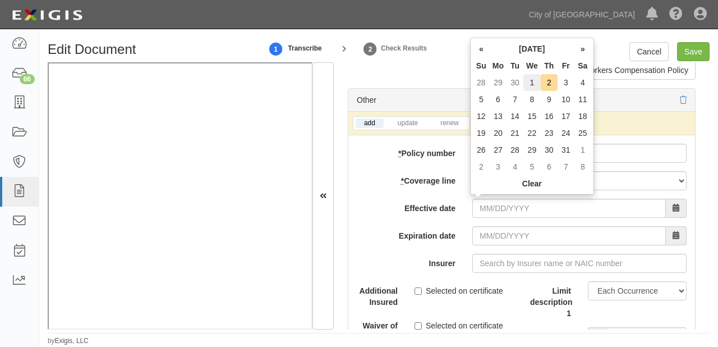
click at [535, 81] on td "1" at bounding box center [531, 82] width 17 height 17
type input "10/01/2025"
type input "10/01/2026"
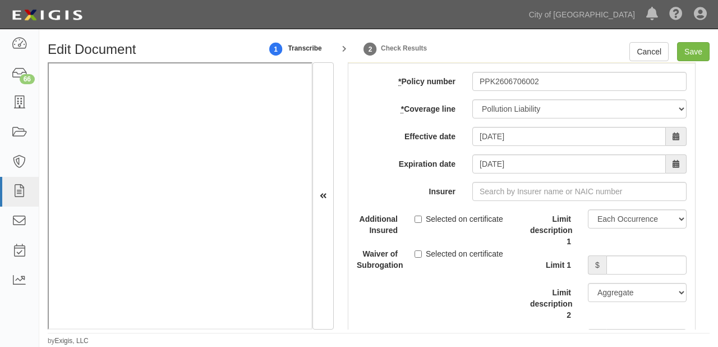
scroll to position [3783, 0]
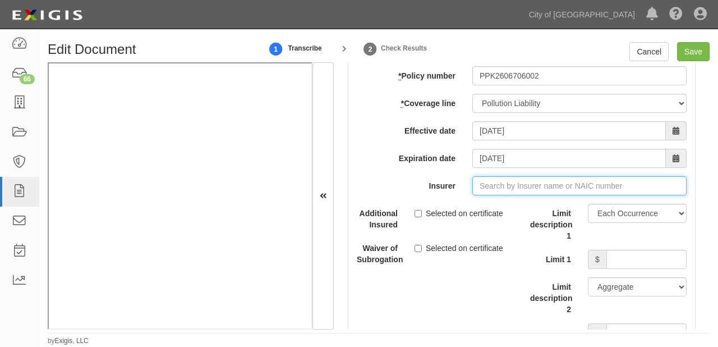
click at [504, 184] on input "Insurer" at bounding box center [579, 185] width 214 height 19
type input "21st Century Advantage Insurance Company (25232) NR Rating"
type input "2"
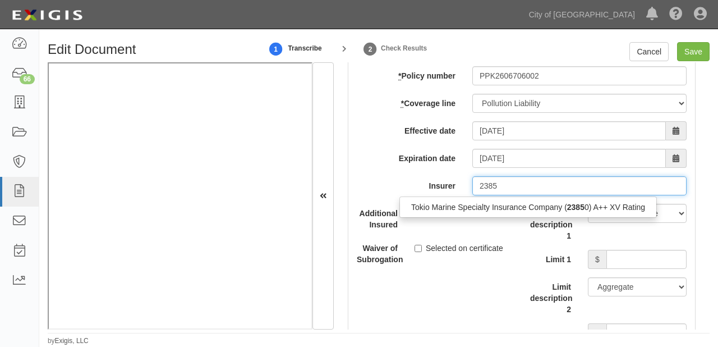
click at [504, 196] on div "Tokio Marine Specialty Insurance Company ( 2385 0) A++ XV Rating" at bounding box center [527, 206] width 257 height 21
drag, startPoint x: 503, startPoint y: 200, endPoint x: 428, endPoint y: 222, distance: 77.9
click at [503, 200] on div "Tokio Marine Specialty Insurance Company ( 2385 0) A++ XV Rating" at bounding box center [528, 207] width 256 height 15
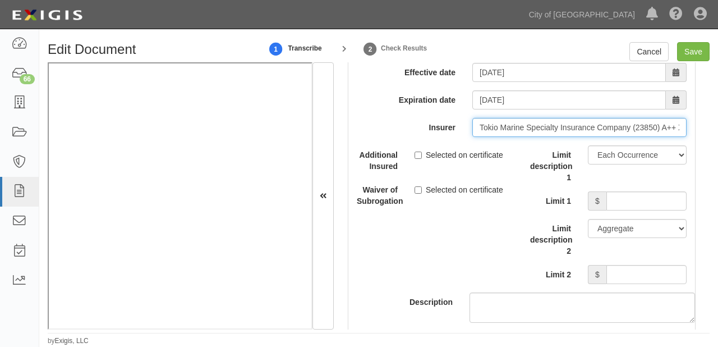
scroll to position [3872, 0]
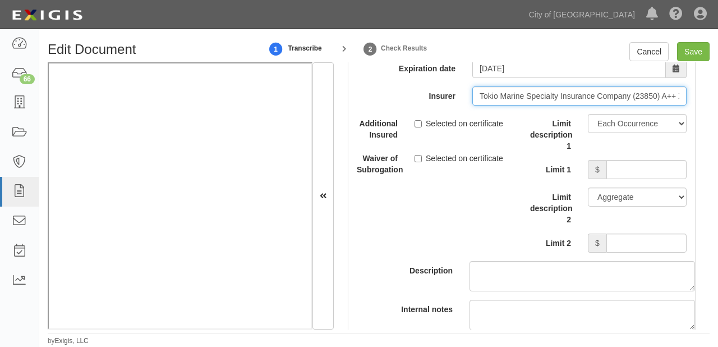
type input "Tokio Marine Specialty Insurance Company (23850) A++ XV Rating"
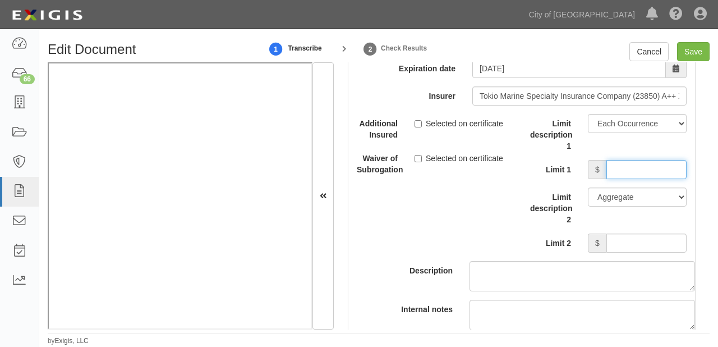
click at [630, 162] on input "Limit 1" at bounding box center [646, 169] width 80 height 19
type input "5,000,000"
click at [621, 239] on input "Limit 2" at bounding box center [646, 242] width 80 height 19
type input "5,000,000"
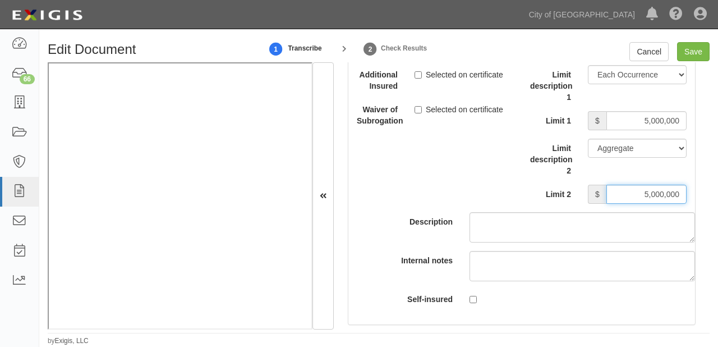
scroll to position [4052, 0]
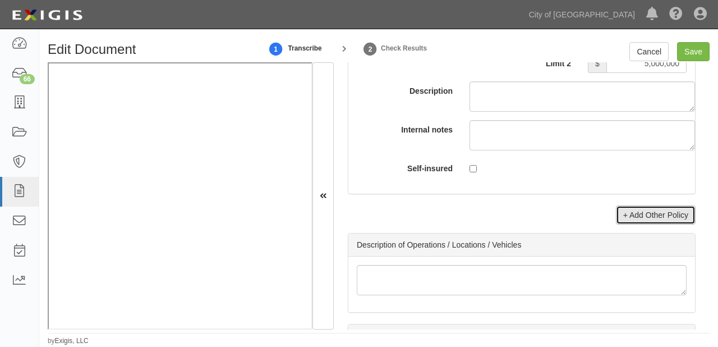
click at [619, 211] on link "+ Add Other Policy" at bounding box center [656, 214] width 80 height 19
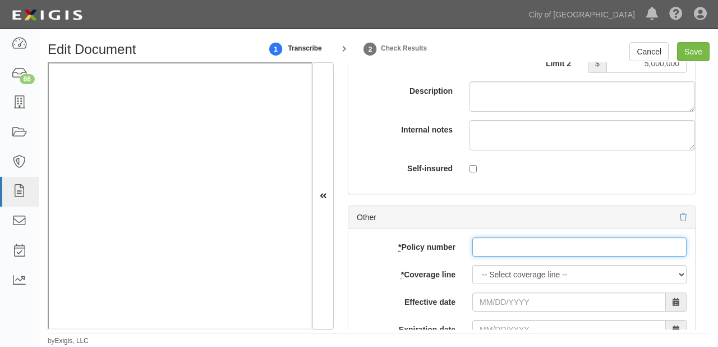
click at [496, 246] on input "* Policy number" at bounding box center [579, 246] width 214 height 19
paste input "6052371812"
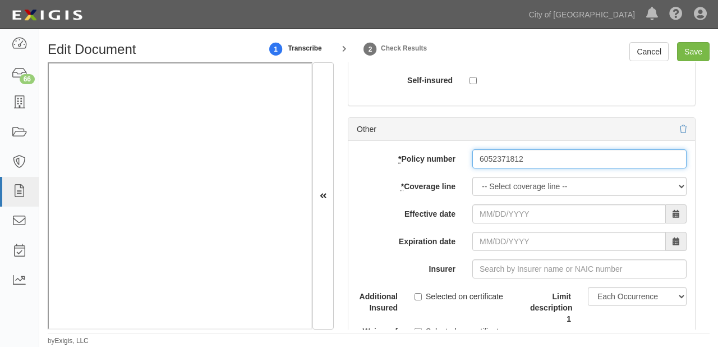
scroll to position [4142, 0]
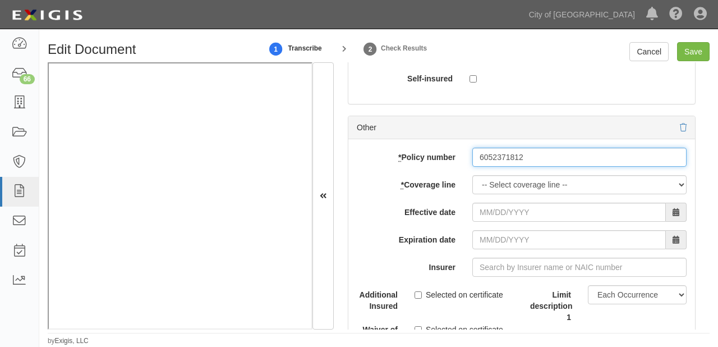
type input "6052371812"
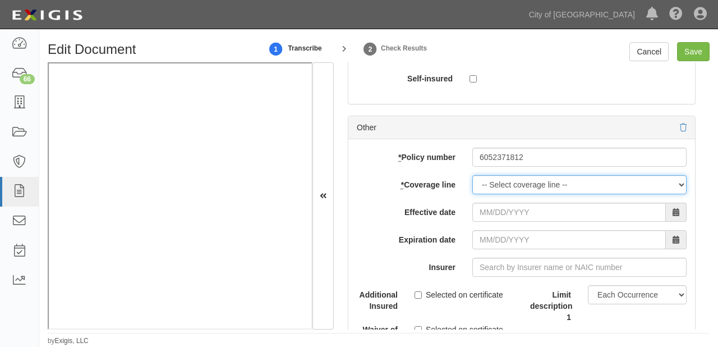
click at [518, 179] on select "-- Select coverage line -- Asbestos Abatement Auto Physical Damage Boiler & Mac…" at bounding box center [579, 184] width 214 height 19
click at [472, 175] on select "-- Select coverage line -- Asbestos Abatement Auto Physical Damage Boiler & Mac…" at bounding box center [579, 184] width 214 height 19
select select "16"
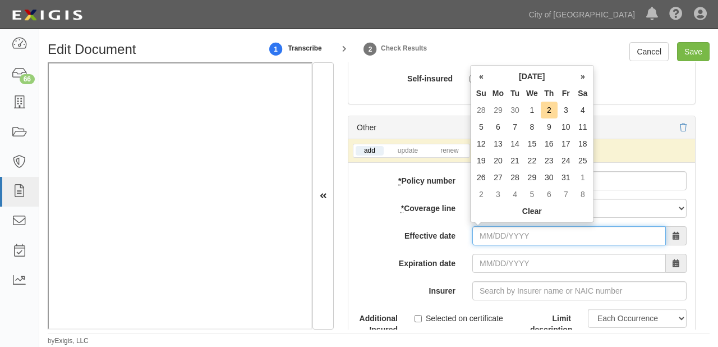
click at [505, 238] on input "Effective date" at bounding box center [568, 235] width 193 height 19
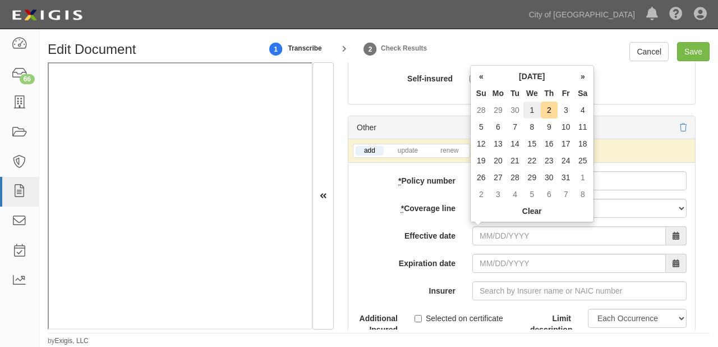
click at [538, 109] on td "1" at bounding box center [531, 110] width 17 height 17
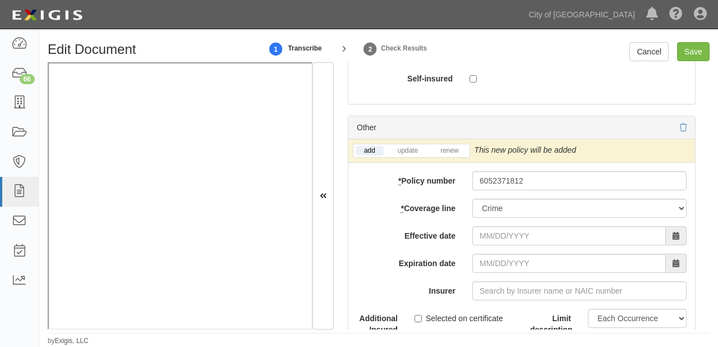
type input "10/01/2025"
type input "10/01/2026"
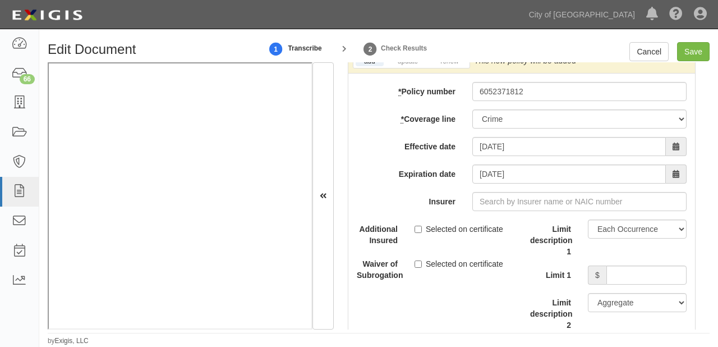
scroll to position [4231, 0]
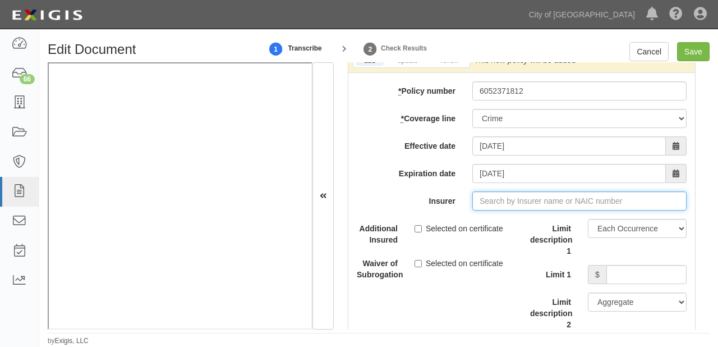
click at [596, 204] on input "Insurer" at bounding box center [579, 200] width 214 height 19
type input "2"
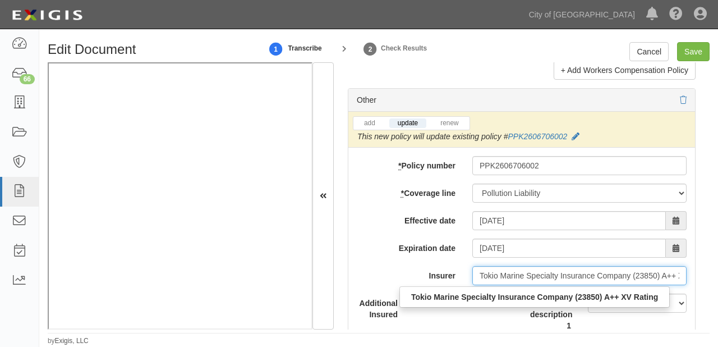
scroll to position [0, 38]
drag, startPoint x: 473, startPoint y: 273, endPoint x: 717, endPoint y: 269, distance: 244.0
click at [717, 269] on div "Edit Document 1 Transcribe 2 Check Results Cancel Save Document Details Receive…" at bounding box center [378, 193] width 679 height 303
type input "21st Century Advantage Insurance Company (25232) NR Rating"
type input "2"
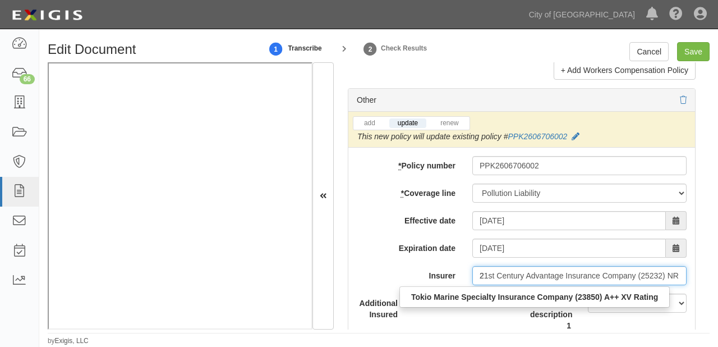
scroll to position [0, 0]
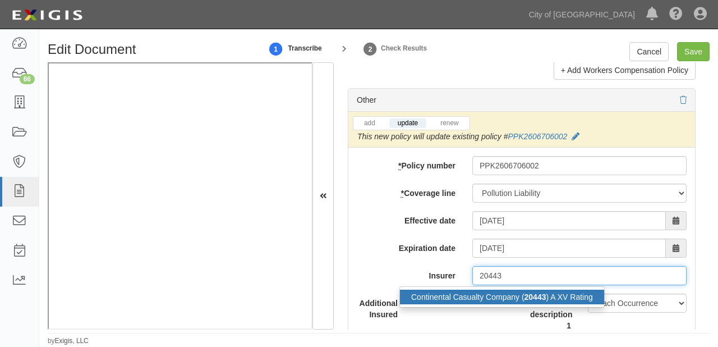
click at [588, 292] on div "Continental Casualty Company ( 20443 ) A XV Rating" at bounding box center [502, 296] width 204 height 15
type input "Continental Casualty Company (20443) A XV Rating"
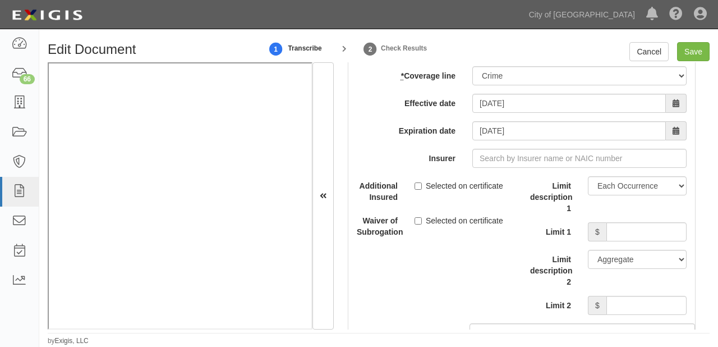
scroll to position [4276, 0]
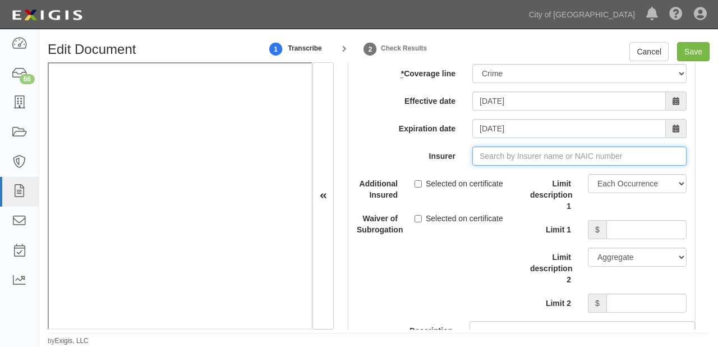
click at [511, 151] on input "Insurer" at bounding box center [579, 155] width 214 height 19
paste input "Continental Casualty Company (20443) A XV Rating"
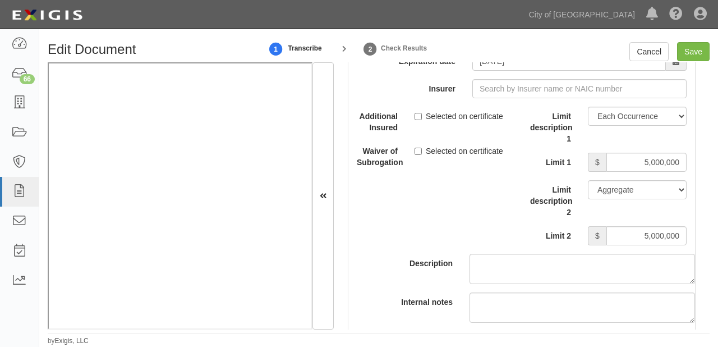
scroll to position [3872, 0]
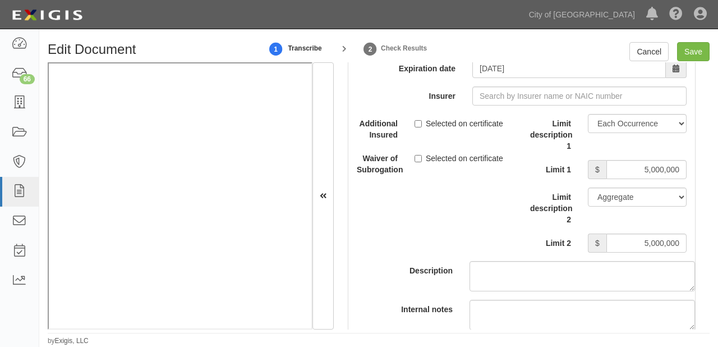
type input "Continental Casualty Company (20443) A XV Rating"
drag, startPoint x: 624, startPoint y: 166, endPoint x: 717, endPoint y: 168, distance: 93.1
click at [717, 168] on div "Edit Document 1 Transcribe 2 Check Results Cancel Save Document Details Receive…" at bounding box center [378, 193] width 679 height 303
type input "1,000,000"
type input "5,000,000"
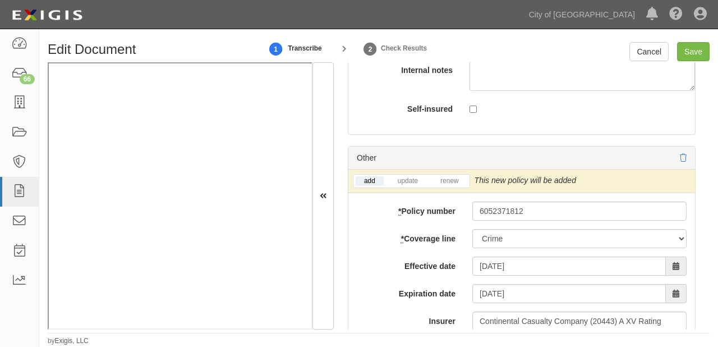
scroll to position [4231, 0]
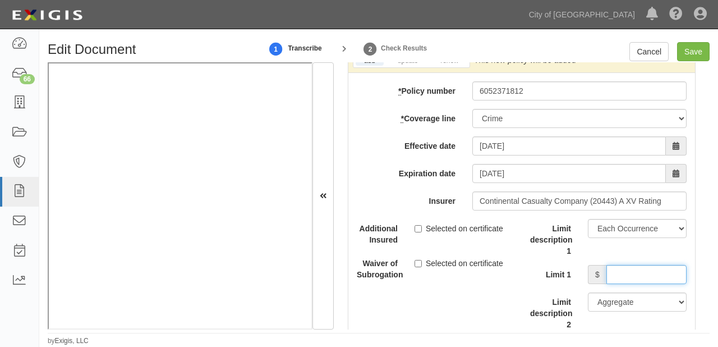
click at [606, 276] on input "Limit 1" at bounding box center [646, 274] width 80 height 19
paste input "1000000"
type input "1000000"
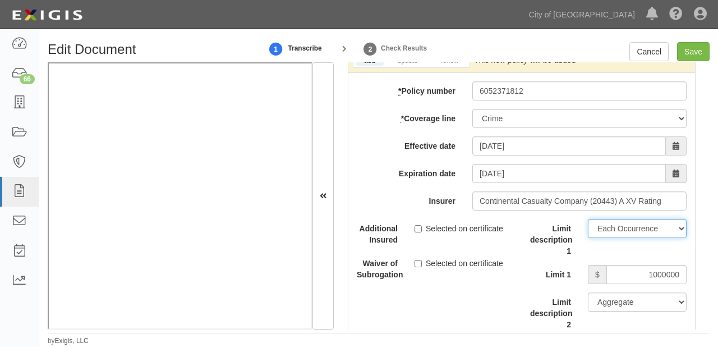
click at [610, 229] on select "Limit Each Occurrence Each Claim Aggregate Deductible Self-Insured Retention Pe…" at bounding box center [637, 228] width 99 height 19
select select "Limit"
click at [588, 219] on select "Limit Each Occurrence Each Claim Aggregate Deductible Self-Insured Retention Pe…" at bounding box center [637, 228] width 99 height 19
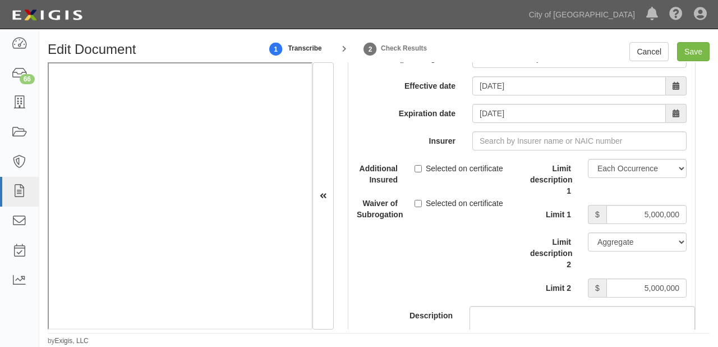
scroll to position [3738, 0]
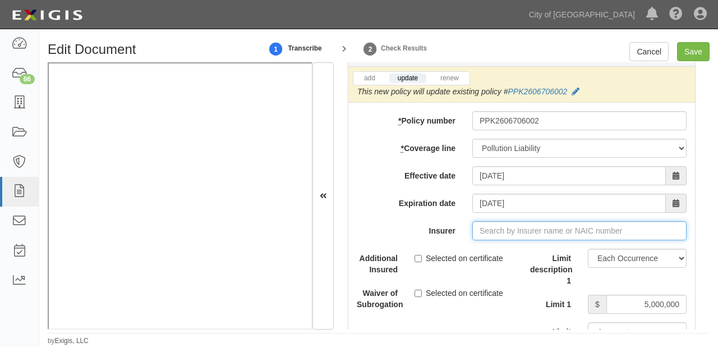
click at [506, 224] on input "Insurer" at bounding box center [579, 230] width 214 height 19
type input "21st Century Advantage Insurance Company (25232) NR Rating"
type input "2"
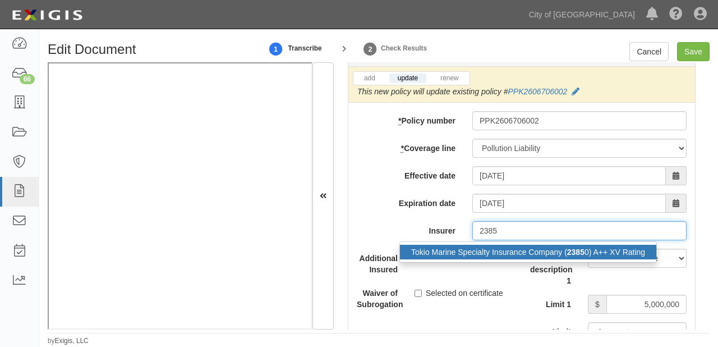
click at [506, 245] on div "Tokio Marine Specialty Insurance Company ( 2385 0) A++ XV Rating" at bounding box center [528, 252] width 256 height 15
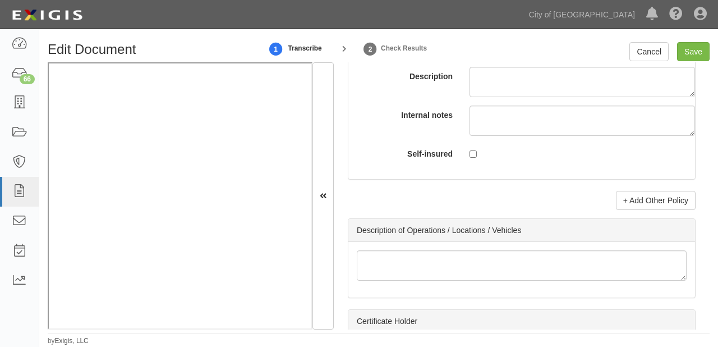
scroll to position [4545, 0]
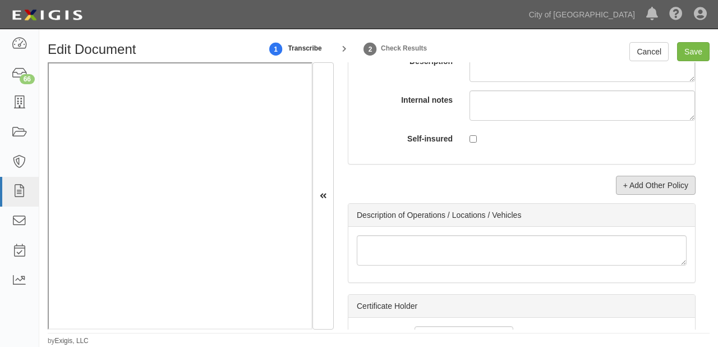
type input "Tokio Marine Specialty Insurance Company (23850) A++ XV Rating"
click at [633, 187] on link "+ Add Other Policy" at bounding box center [656, 185] width 80 height 19
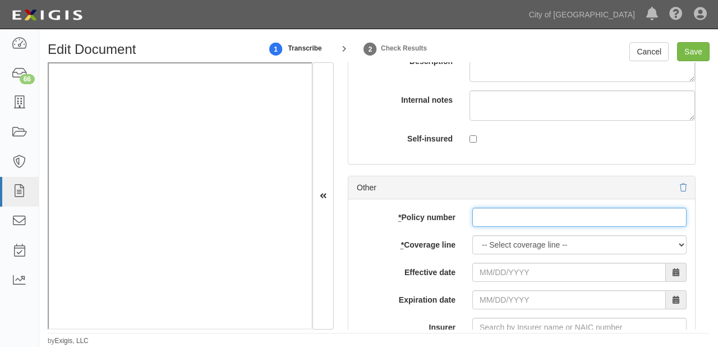
click at [529, 215] on input "* Policy number" at bounding box center [579, 217] width 214 height 19
paste input "PPK2606706002"
type input "PPK2606706002"
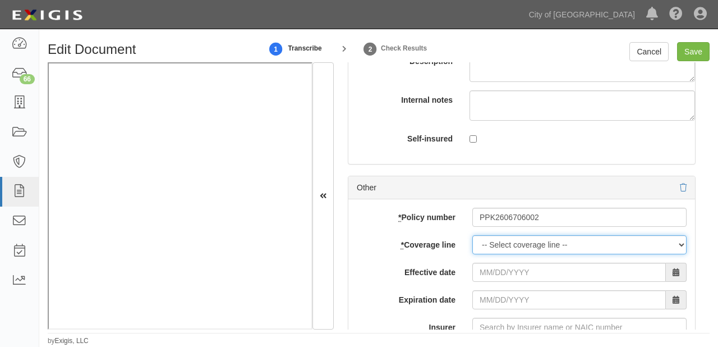
click at [490, 248] on select "-- Select coverage line -- Asbestos Abatement Auto Physical Damage Boiler & Mac…" at bounding box center [579, 244] width 214 height 19
select select "26"
click at [472, 254] on select "-- Select coverage line -- Asbestos Abatement Auto Physical Damage Boiler & Mac…" at bounding box center [579, 244] width 214 height 19
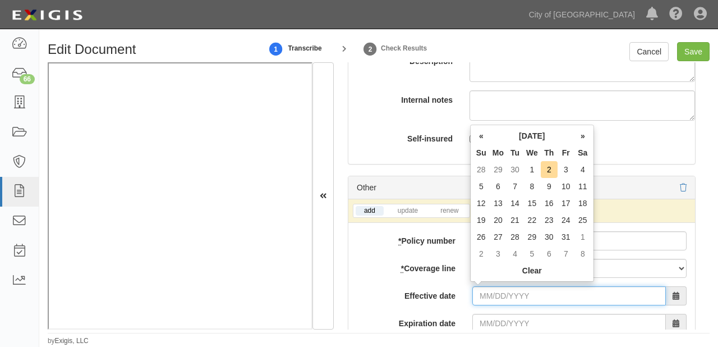
click at [498, 297] on input "Effective date" at bounding box center [568, 295] width 193 height 19
click at [530, 169] on td "1" at bounding box center [531, 169] width 17 height 17
type input "10/01/2025"
type input "10/01/2026"
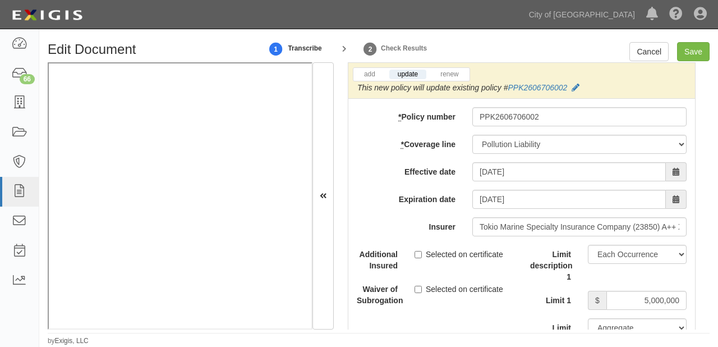
scroll to position [3693, 0]
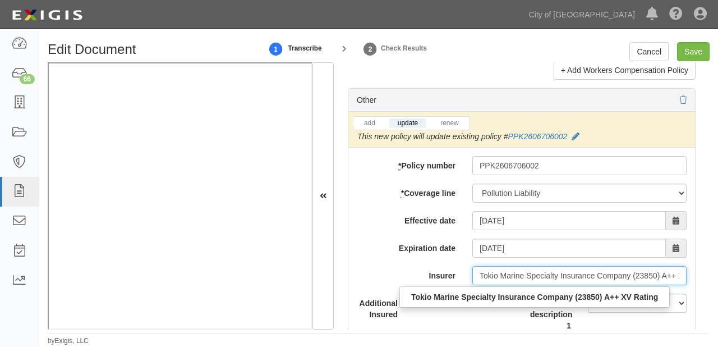
click at [485, 271] on input "Tokio Marine Specialty Insurance Company (23850) A++ XV Rating" at bounding box center [579, 275] width 214 height 19
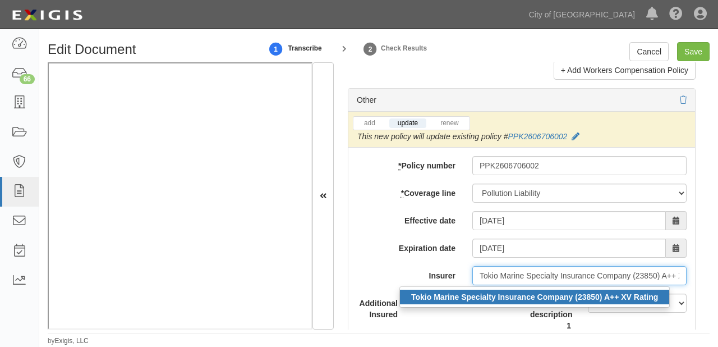
click at [477, 297] on strong "Tokio Marine Specialty Insurance Company (23850) A++ XV Rating" at bounding box center [534, 296] width 247 height 9
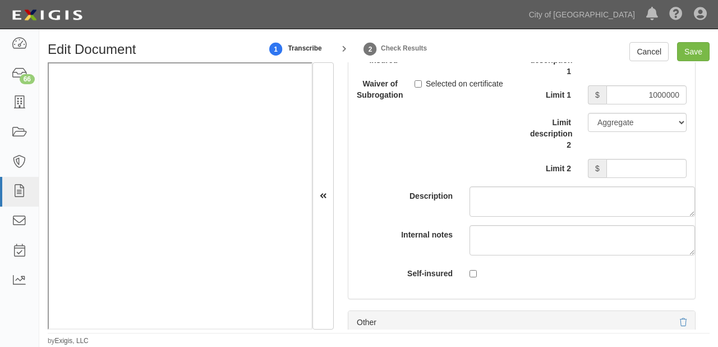
scroll to position [4680, 0]
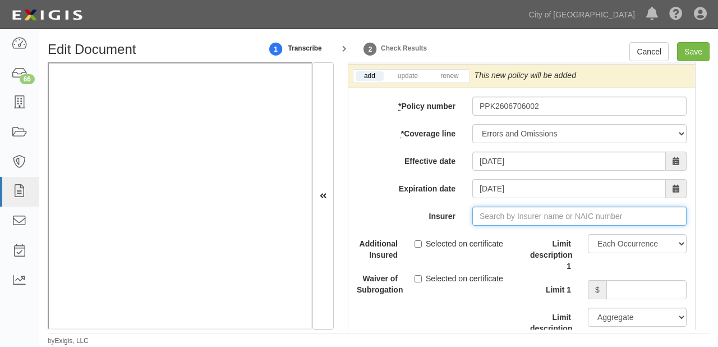
click at [502, 214] on input "Insurer" at bounding box center [579, 215] width 214 height 19
paste input "Tokio Marine Specialty Insurance Company (23850) A++ XV Rating"
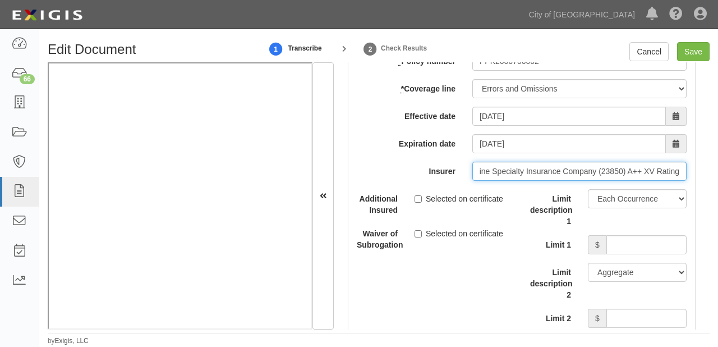
type input "Tokio Marine Specialty Insurance Company (23850) A++ XV Rating"
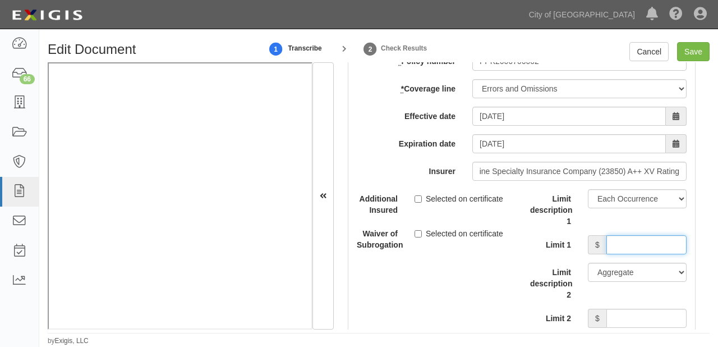
scroll to position [0, 0]
click at [642, 240] on input "Limit 1" at bounding box center [646, 244] width 80 height 19
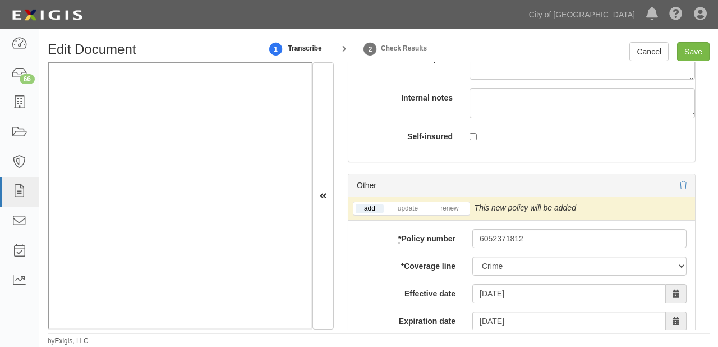
scroll to position [4007, 0]
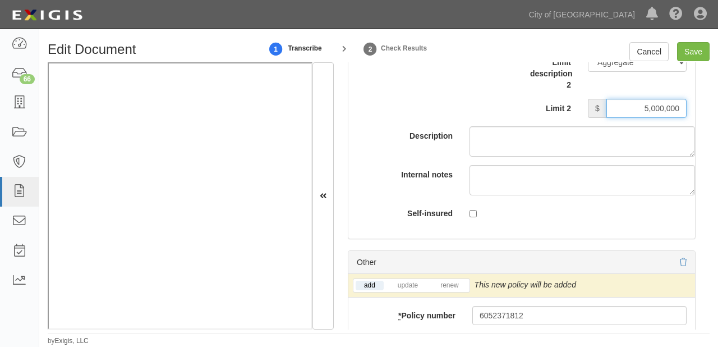
drag, startPoint x: 630, startPoint y: 101, endPoint x: 683, endPoint y: 107, distance: 53.0
click at [683, 107] on div "$ 5,000,000" at bounding box center [637, 108] width 116 height 19
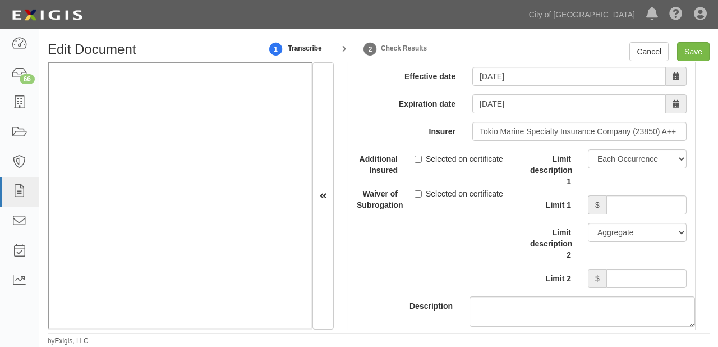
scroll to position [4770, 0]
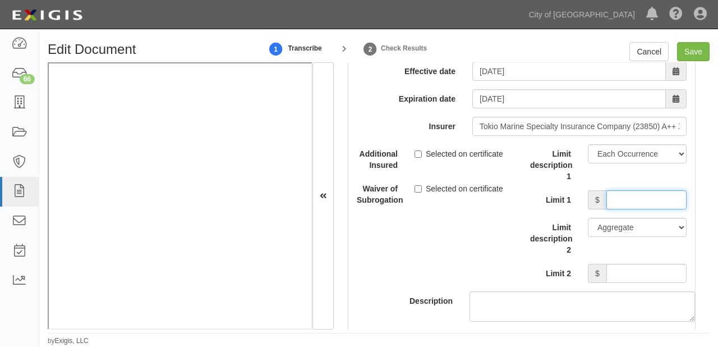
click at [630, 205] on input "Limit 1" at bounding box center [646, 199] width 80 height 19
paste input "5000000"
type input "5000000"
click at [629, 269] on input "Limit 2" at bounding box center [646, 273] width 80 height 19
paste input "5000000"
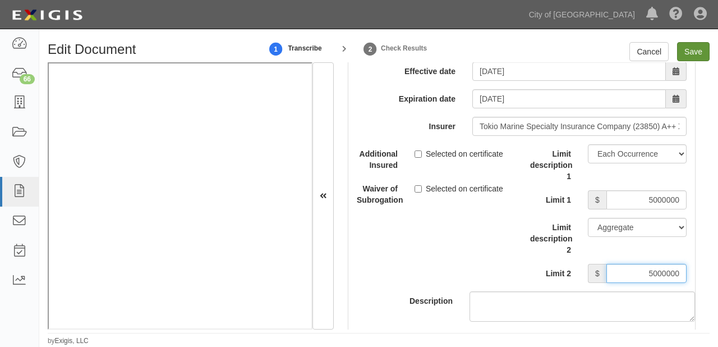
type input "5000000"
click at [688, 50] on input "Save" at bounding box center [693, 51] width 33 height 19
type input "1000000"
type input "100000"
type input "15000"
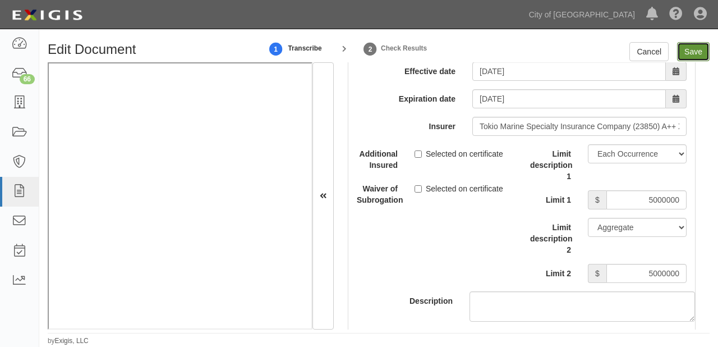
type input "1000000"
type input "2000000"
type input "1000000"
type input "10000"
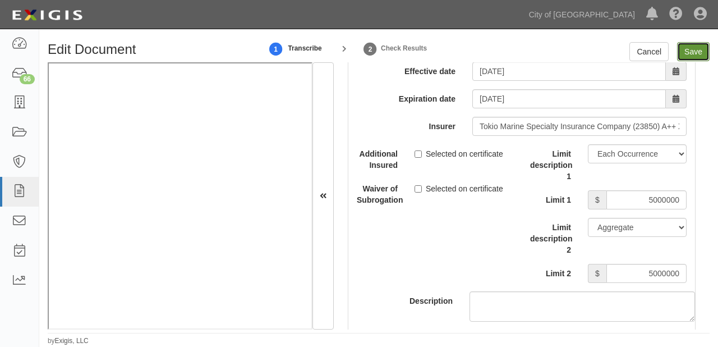
type input "10000000"
type input "1000000"
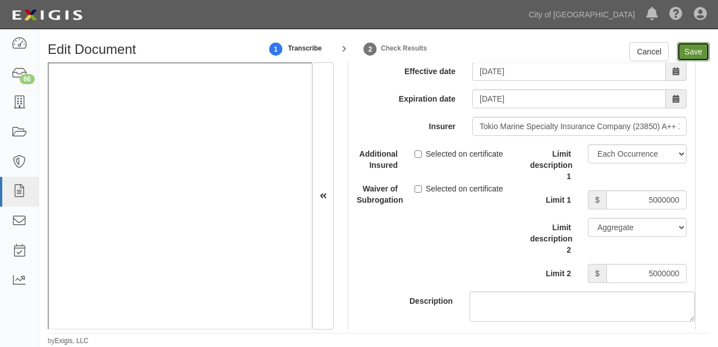
type input "5000000"
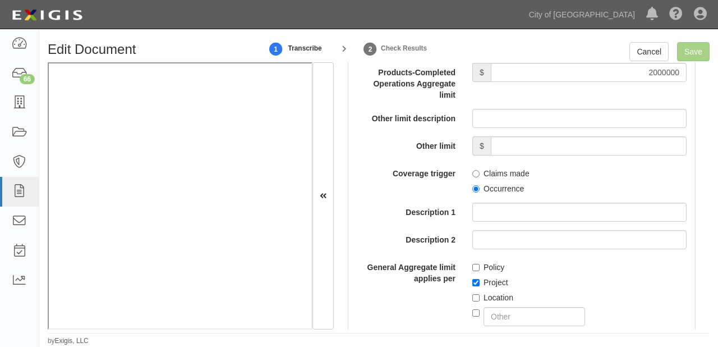
scroll to position [1496, 0]
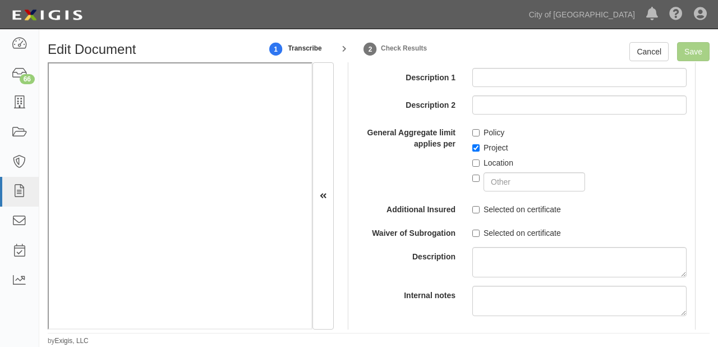
click at [495, 222] on div "Each Occurrence limit $ 1000000 Damage to Rented Premises limit $ 100000 Medica…" at bounding box center [522, 59] width 330 height 566
click at [502, 203] on div "Selected on certificate" at bounding box center [579, 207] width 214 height 15
click at [503, 211] on label "Selected on certificate" at bounding box center [516, 209] width 89 height 11
click at [479, 211] on input "Selected on certificate" at bounding box center [475, 209] width 7 height 7
checkbox input "true"
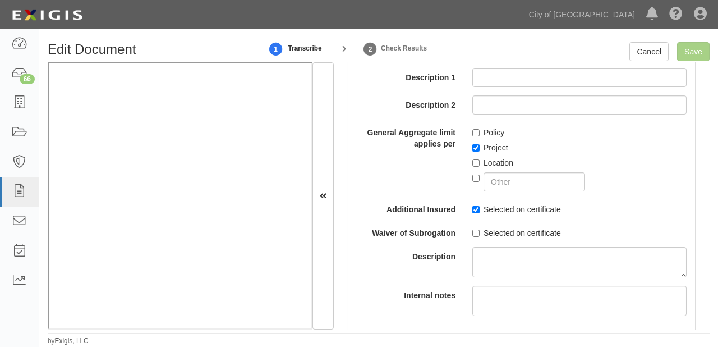
click at [500, 236] on label "Selected on certificate" at bounding box center [516, 232] width 89 height 11
click at [479, 236] on input "Selected on certificate" at bounding box center [475, 232] width 7 height 7
checkbox input "true"
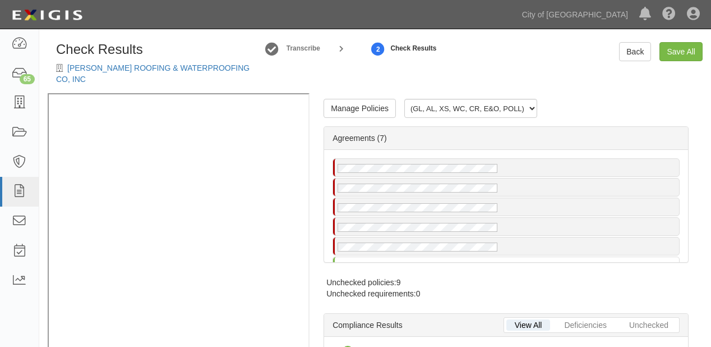
radio input "true"
radio input "false"
radio input "true"
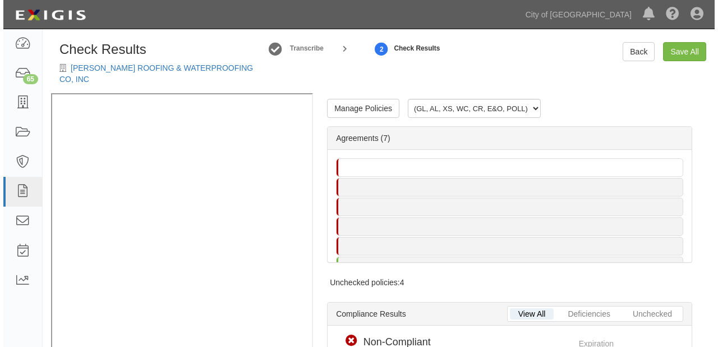
scroll to position [11, 0]
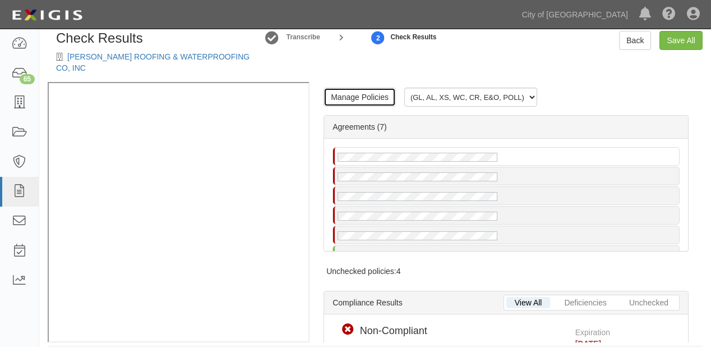
click at [351, 90] on link "Manage Policies" at bounding box center [360, 96] width 72 height 19
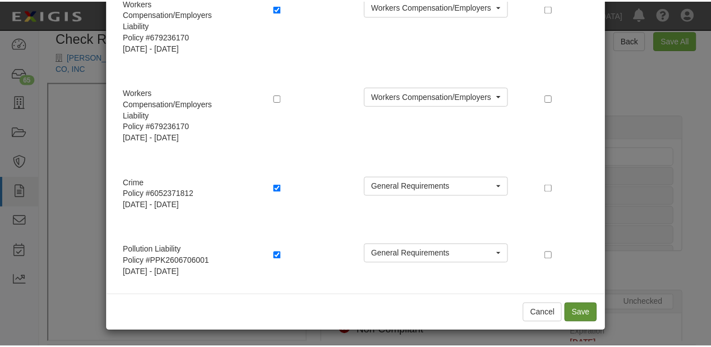
scroll to position [501, 0]
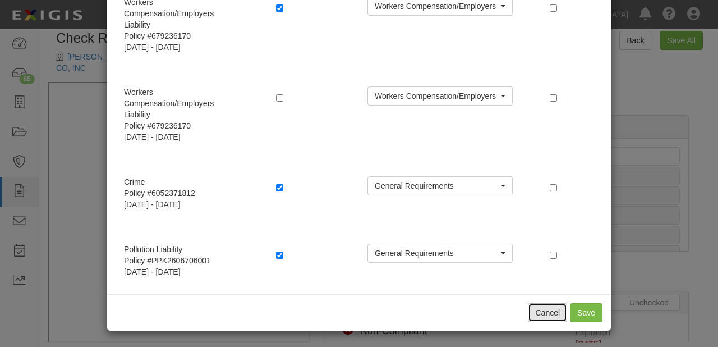
click at [536, 305] on button "Cancel" at bounding box center [547, 312] width 39 height 19
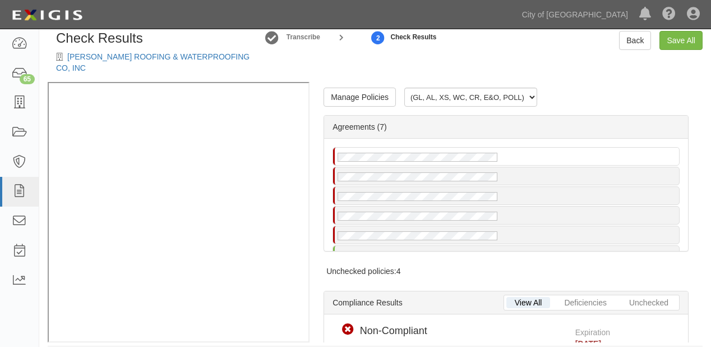
scroll to position [45, 0]
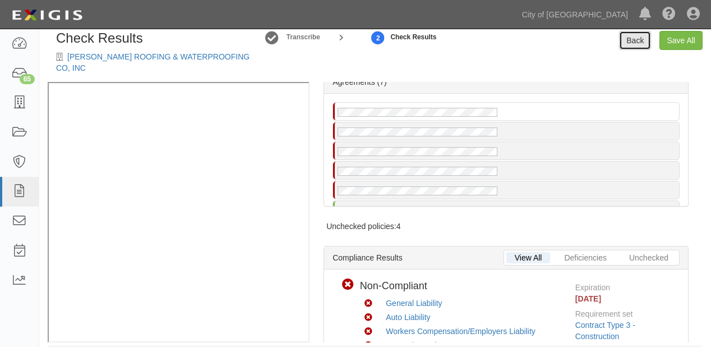
click at [641, 44] on link "Back" at bounding box center [635, 40] width 32 height 19
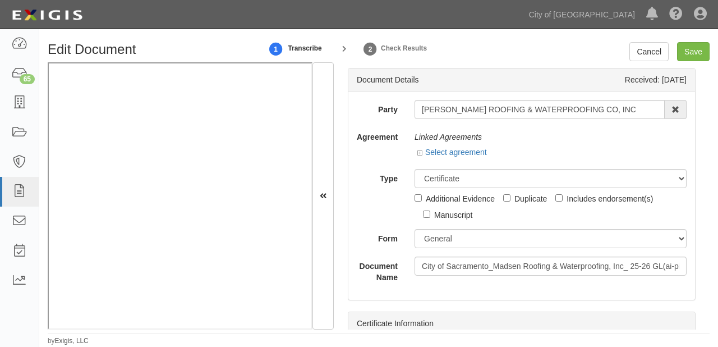
click at [464, 156] on div "Select agreement" at bounding box center [452, 151] width 70 height 11
click at [465, 152] on link "Select agreement" at bounding box center [452, 151] width 70 height 9
click at [465, 155] on link "Select agreement" at bounding box center [452, 151] width 70 height 9
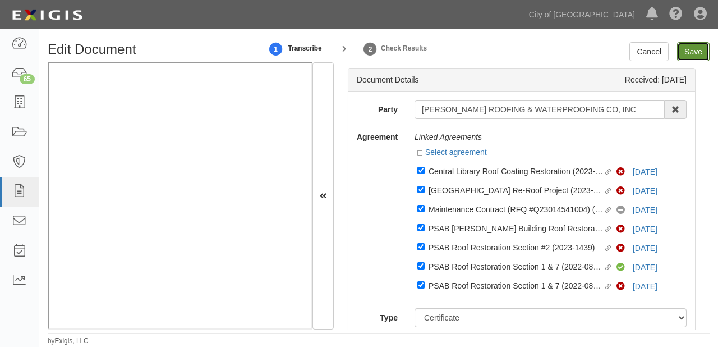
click at [688, 45] on input "Save" at bounding box center [693, 51] width 33 height 19
type input "1000000"
type input "100000"
type input "15000"
type input "1000000"
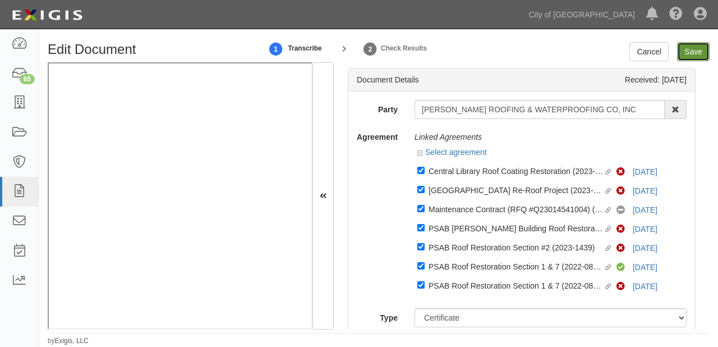
type input "2000000"
type input "1000000"
type input "10000"
type input "10000000"
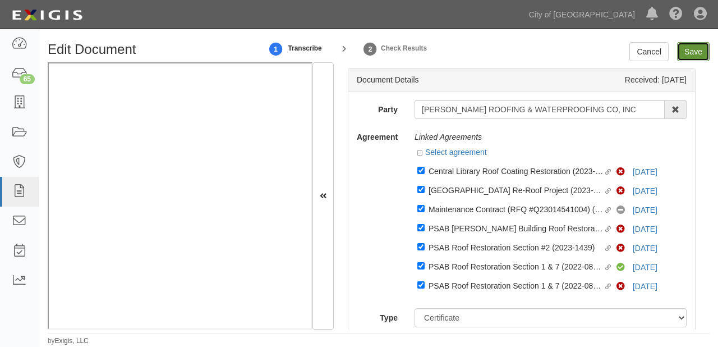
type input "10000000"
type input "1000000"
type input "5000000"
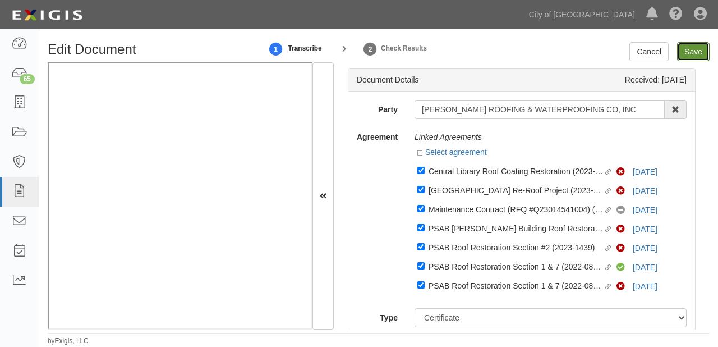
type input "5000000"
type input "1000000"
type input "5000000"
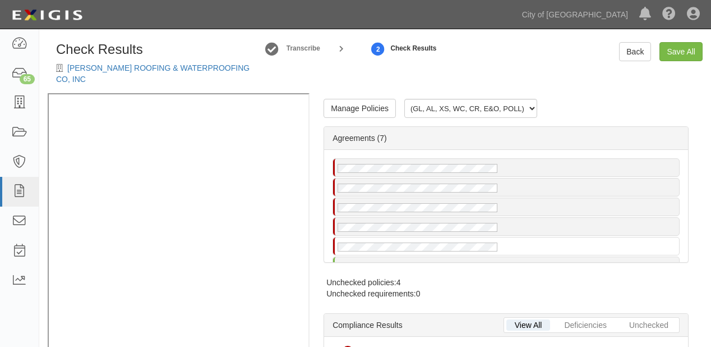
radio input "true"
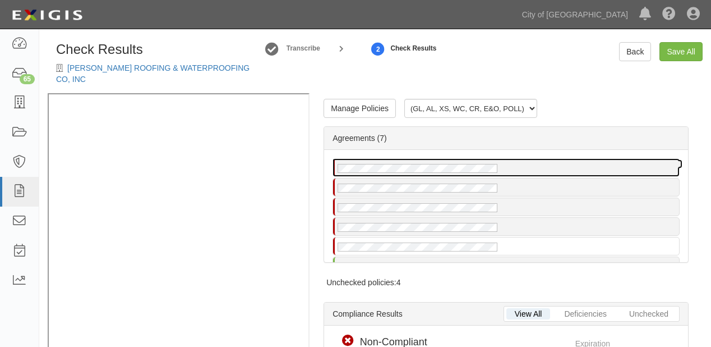
click at [390, 159] on div at bounding box center [506, 167] width 346 height 17
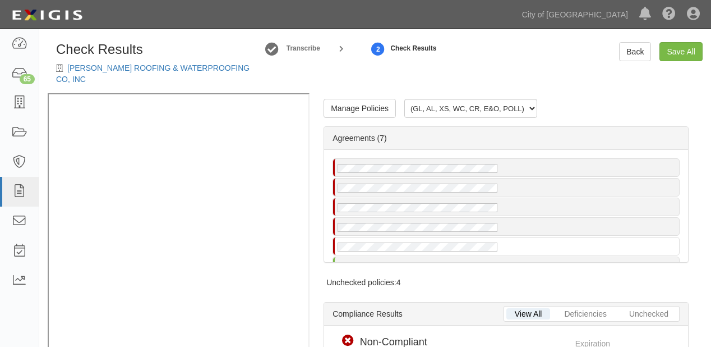
click at [0, 0] on div "Manage Policies (GL, AL, XS, WC, CR, E&O, POLL) Certificate; 9/30/2025; City of…" at bounding box center [0, 0] width 0 height 0
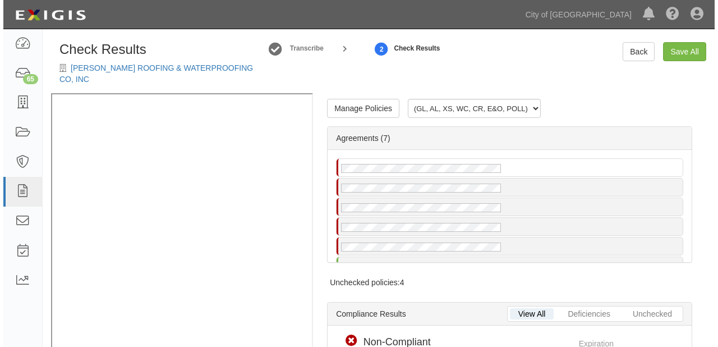
scroll to position [11, 0]
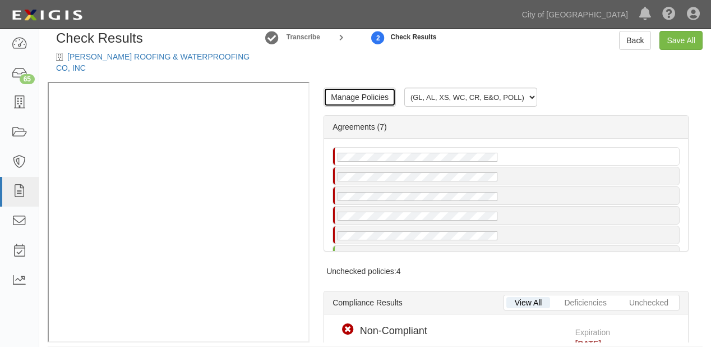
click at [336, 87] on link "Manage Policies" at bounding box center [360, 96] width 72 height 19
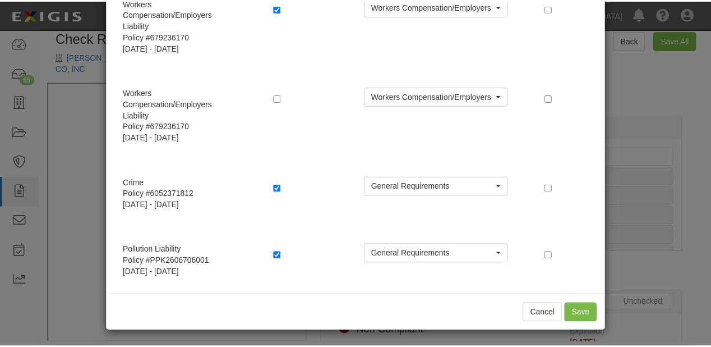
scroll to position [501, 0]
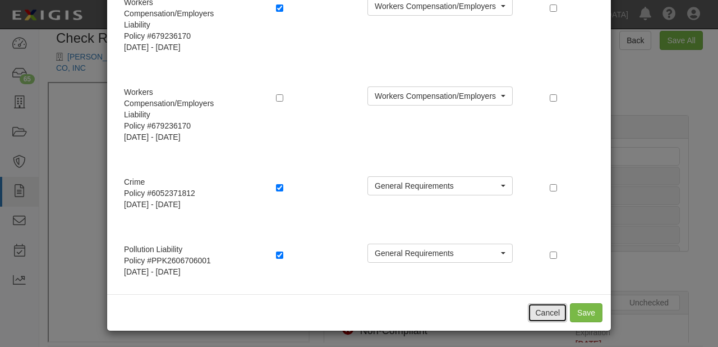
click at [550, 311] on button "Cancel" at bounding box center [547, 312] width 39 height 19
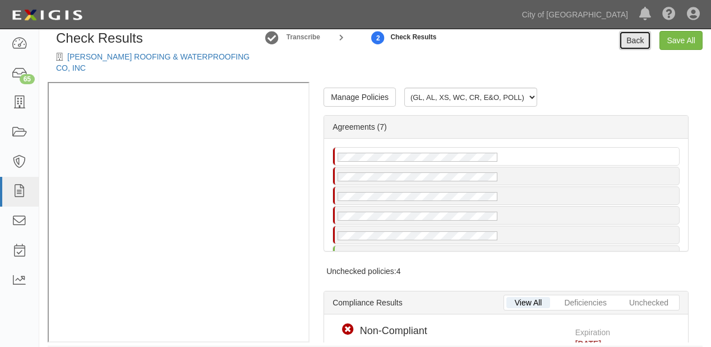
click at [626, 49] on link "Back" at bounding box center [635, 40] width 32 height 19
